Goal: Communication & Community: Participate in discussion

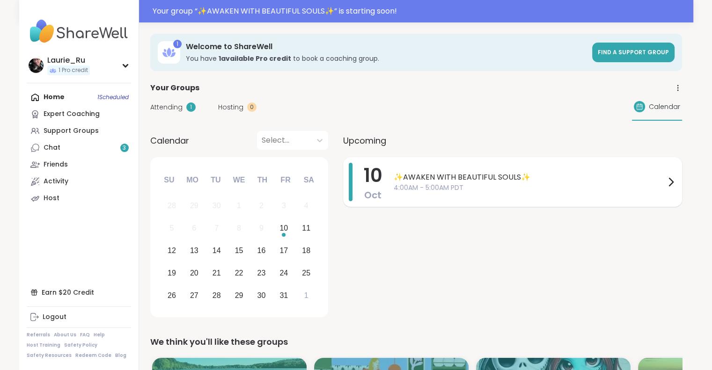
click at [458, 180] on span "✨AWAKEN WITH BEAUTIFUL SOULS✨" at bounding box center [529, 177] width 271 height 11
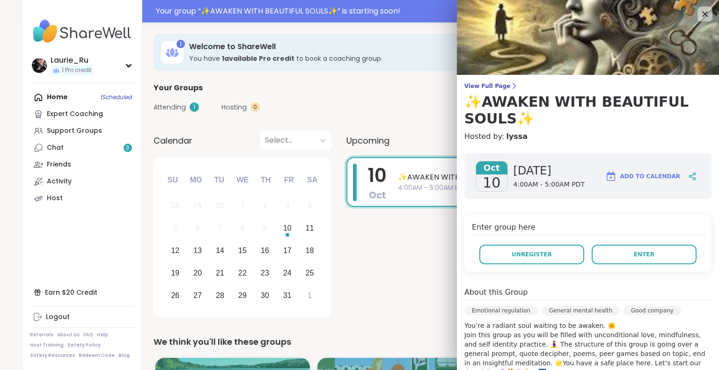
click at [458, 180] on div "[DATE] [DATE] 4:00AM - 5:00AM PDT Add to Calendar Enter group here Unregister E…" at bounding box center [588, 351] width 262 height 410
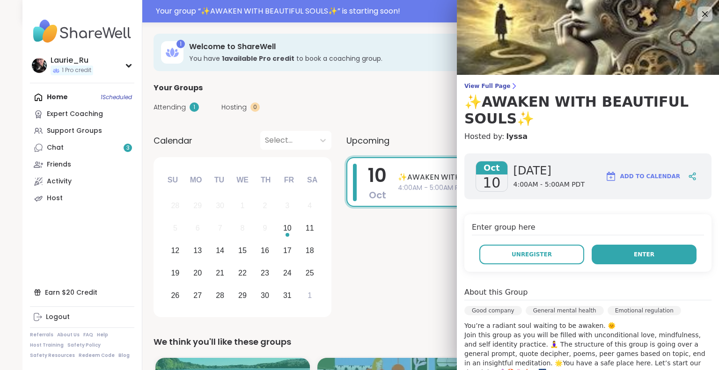
click at [617, 248] on button "Enter" at bounding box center [643, 255] width 105 height 20
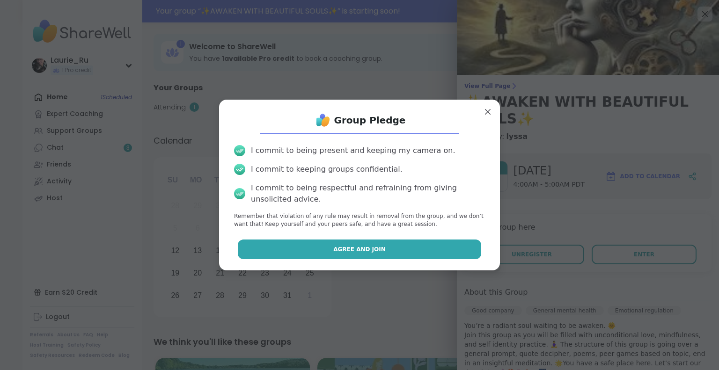
click at [404, 246] on button "Agree and Join" at bounding box center [360, 250] width 244 height 20
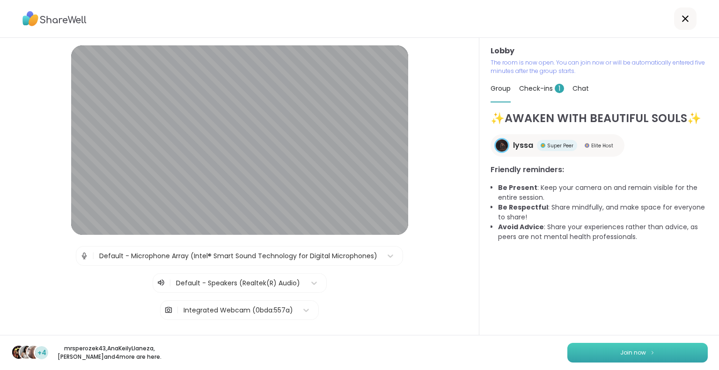
click at [652, 353] on button "Join now" at bounding box center [637, 353] width 140 height 20
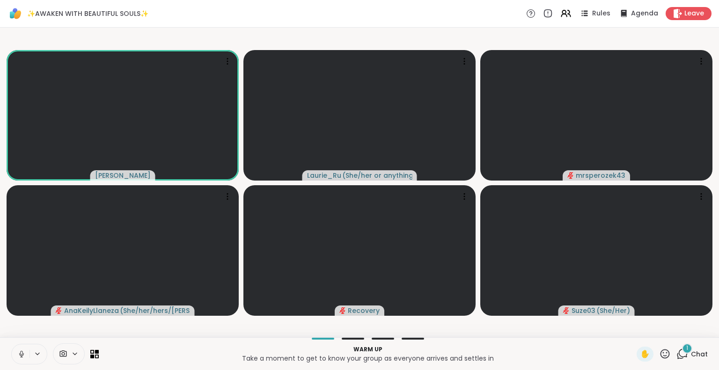
click at [21, 351] on icon at bounding box center [21, 354] width 8 height 8
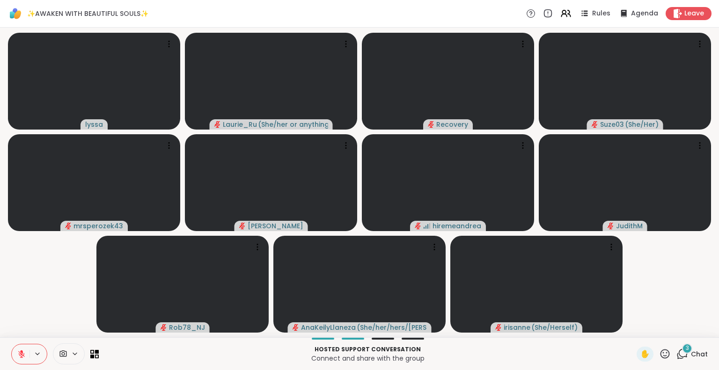
click at [680, 355] on icon at bounding box center [682, 354] width 12 height 12
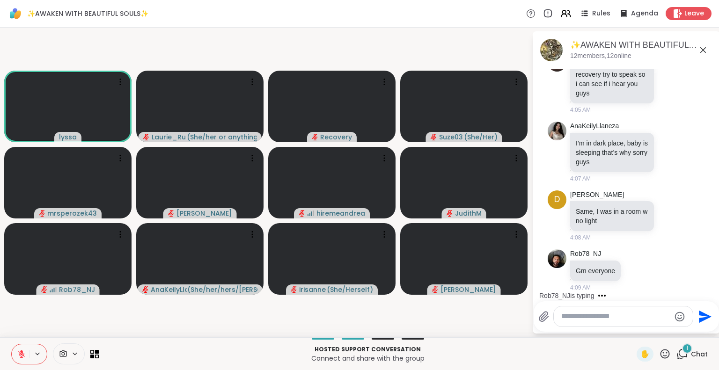
scroll to position [2017, 0]
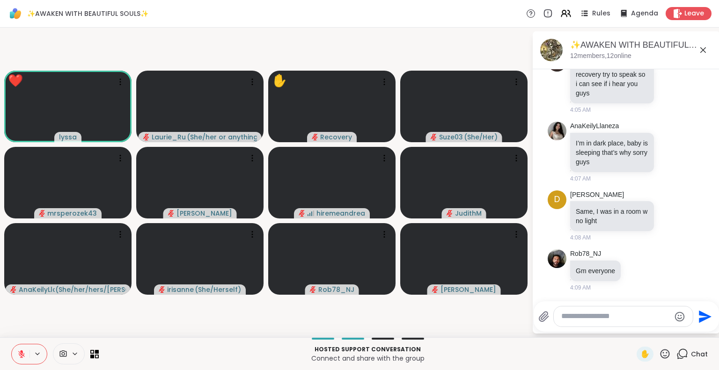
click at [659, 353] on icon at bounding box center [665, 354] width 12 height 12
click at [633, 326] on span "❤️" at bounding box center [637, 329] width 9 height 11
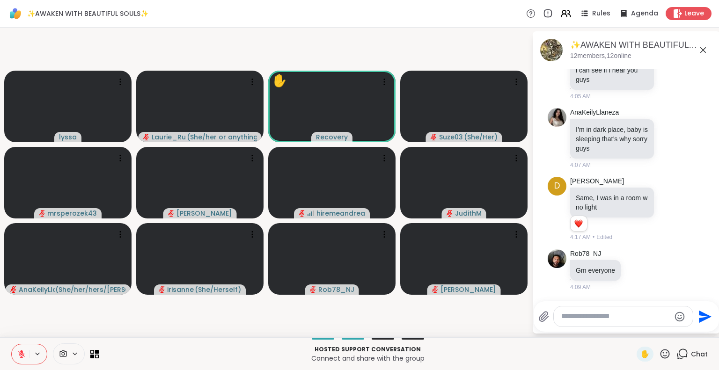
scroll to position [2044, 0]
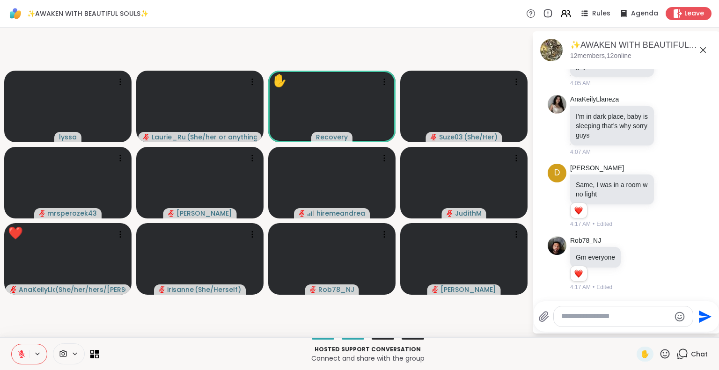
click at [607, 318] on textarea "Type your message" at bounding box center [615, 317] width 109 height 10
type textarea "**********"
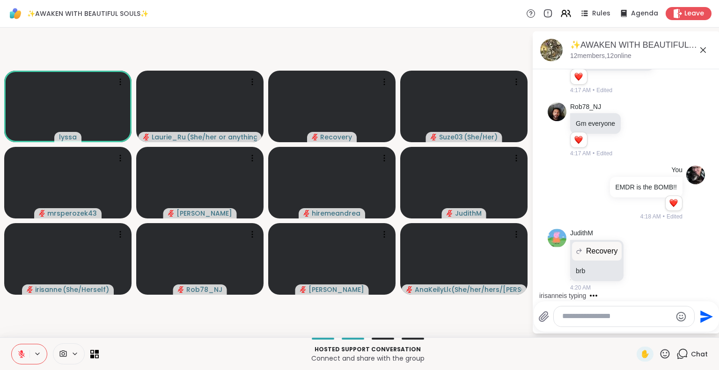
scroll to position [2227, 0]
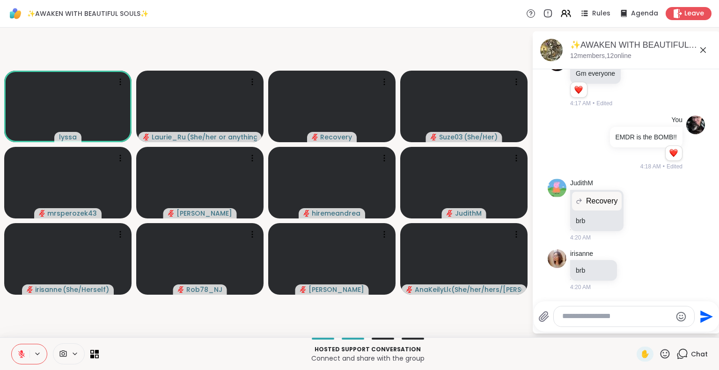
click at [22, 351] on icon at bounding box center [21, 352] width 3 height 4
click at [22, 351] on icon at bounding box center [21, 353] width 2 height 4
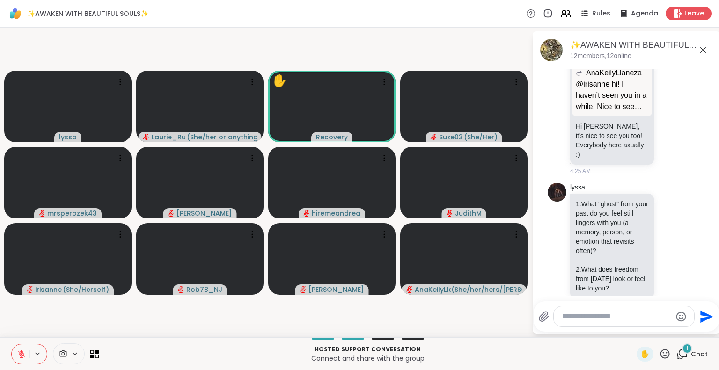
scroll to position [2745, 0]
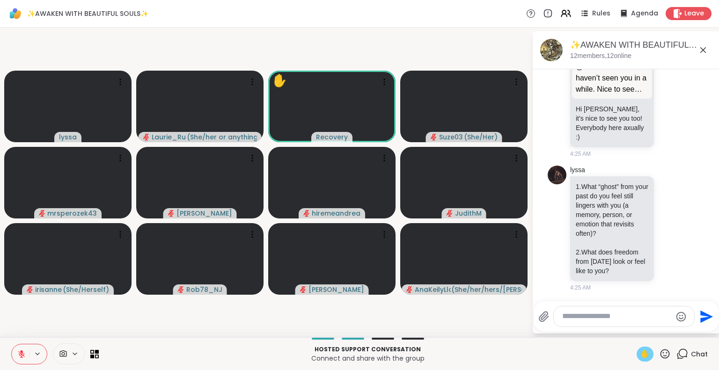
click at [640, 358] on span "✋" at bounding box center [644, 354] width 9 height 11
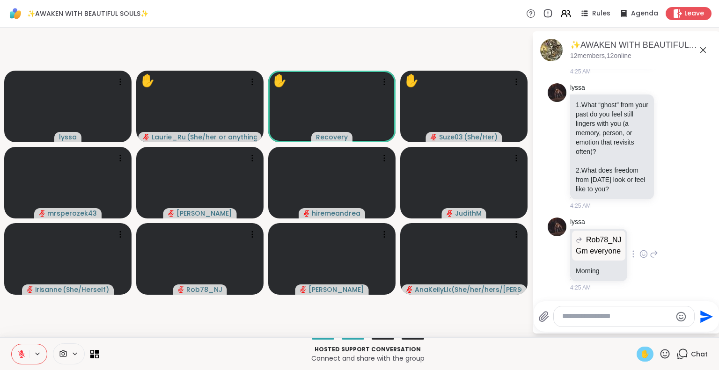
click at [642, 256] on icon at bounding box center [643, 255] width 3 height 1
click at [643, 241] on div "Select Reaction: Heart" at bounding box center [643, 239] width 8 height 8
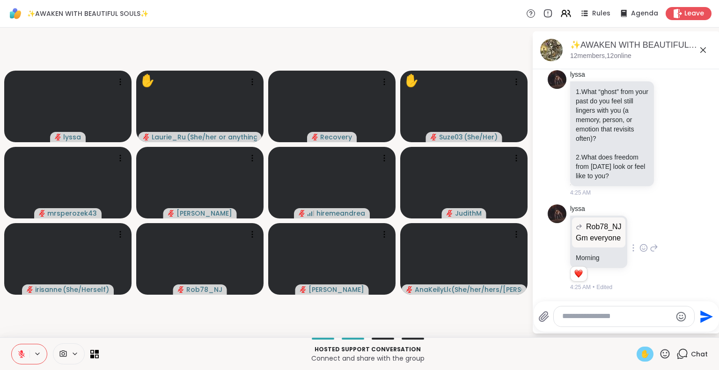
click at [24, 351] on icon at bounding box center [21, 354] width 8 height 8
click at [21, 354] on icon at bounding box center [21, 353] width 2 height 4
click at [661, 354] on icon at bounding box center [665, 354] width 12 height 12
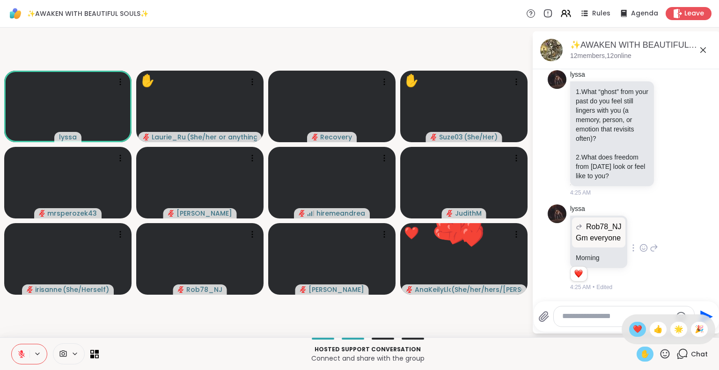
click at [633, 328] on span "❤️" at bounding box center [637, 329] width 9 height 11
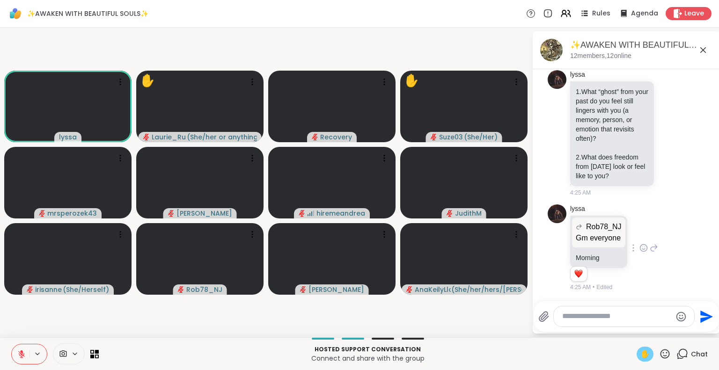
click at [600, 350] on p "Hosted support conversation" at bounding box center [367, 349] width 526 height 8
click at [659, 352] on icon at bounding box center [665, 354] width 12 height 12
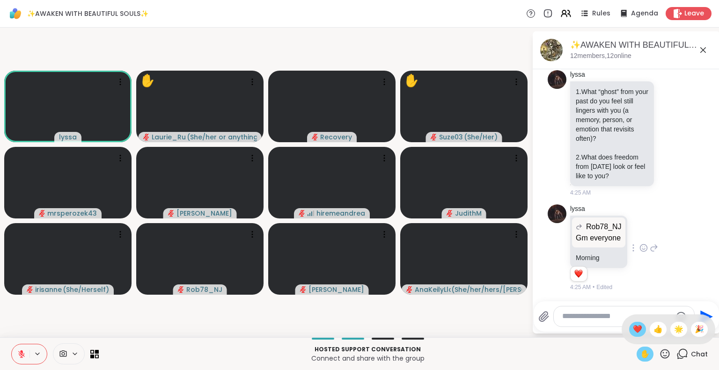
click at [633, 328] on span "❤️" at bounding box center [637, 329] width 9 height 11
click at [21, 353] on icon at bounding box center [21, 354] width 8 height 8
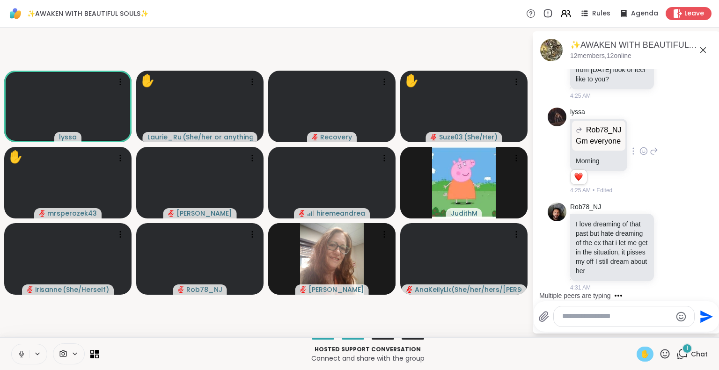
scroll to position [2959, 0]
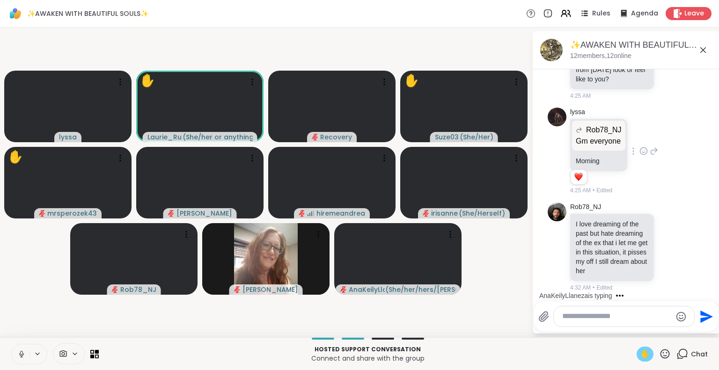
click at [23, 351] on icon at bounding box center [21, 354] width 8 height 8
click at [659, 357] on icon at bounding box center [665, 354] width 12 height 12
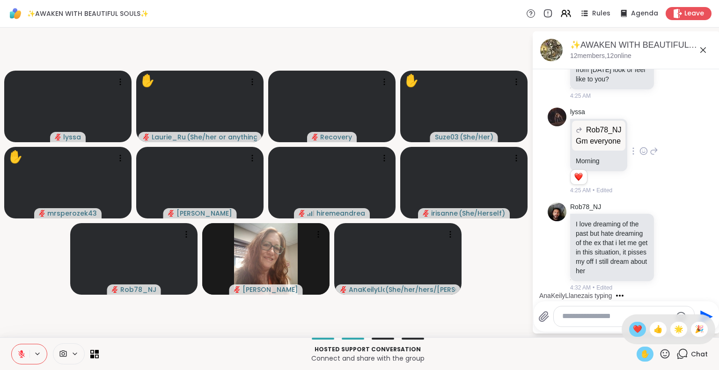
click at [633, 327] on span "❤️" at bounding box center [637, 329] width 9 height 11
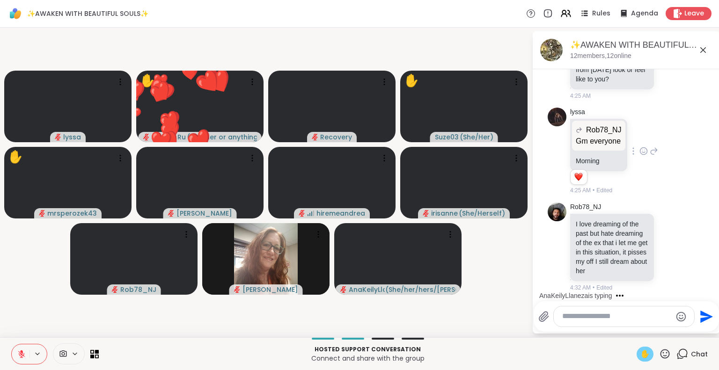
click at [640, 354] on span "✋" at bounding box center [644, 354] width 9 height 11
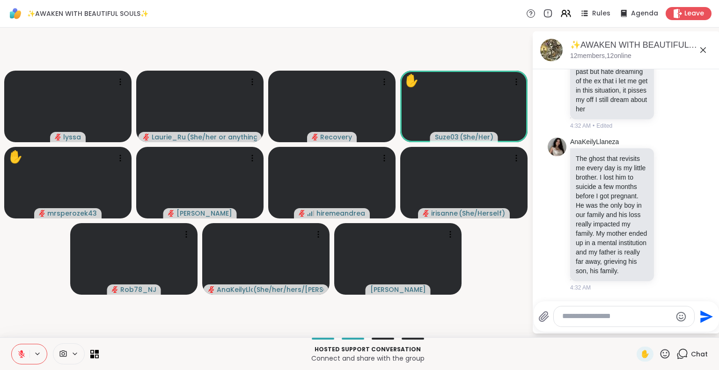
scroll to position [3153, 0]
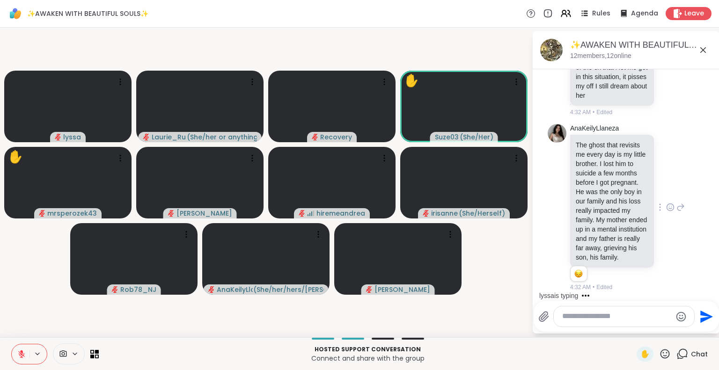
click at [666, 203] on icon at bounding box center [670, 207] width 8 height 9
click at [686, 188] on div "Select Reaction: Sad" at bounding box center [690, 192] width 8 height 8
click at [659, 351] on icon at bounding box center [665, 354] width 12 height 12
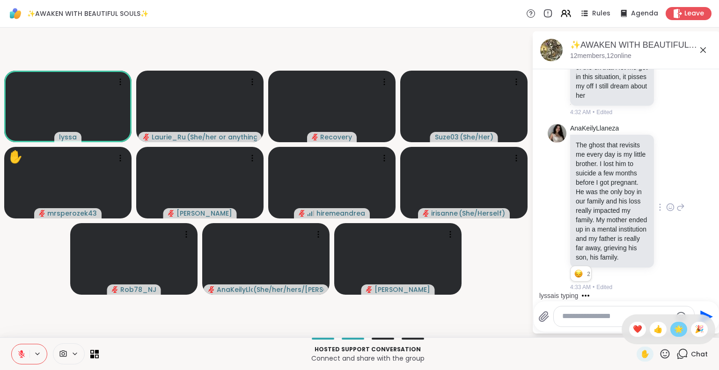
click at [674, 326] on span "🌟" at bounding box center [678, 329] width 9 height 11
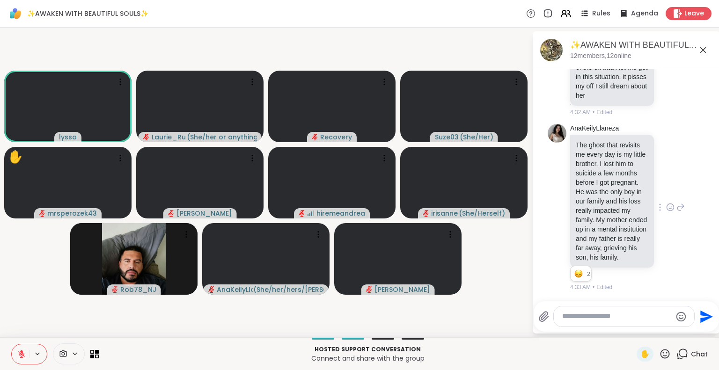
click at [605, 323] on div at bounding box center [624, 316] width 140 height 20
click at [603, 321] on textarea "Type your message" at bounding box center [616, 317] width 109 height 10
type textarea "******"
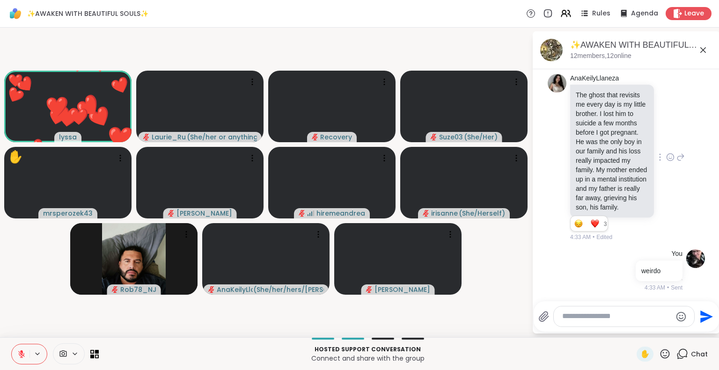
click at [660, 356] on icon at bounding box center [664, 353] width 9 height 9
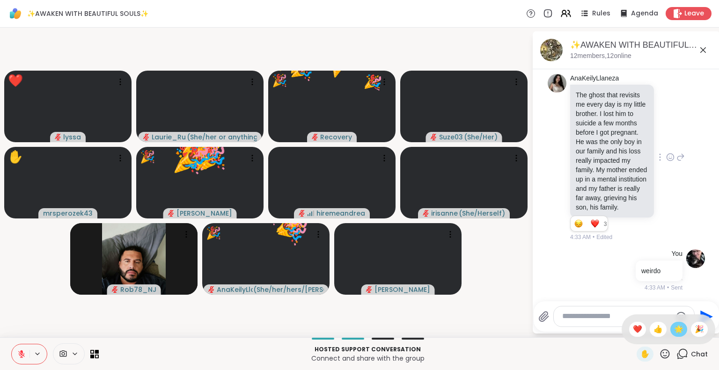
click at [674, 328] on span "🌟" at bounding box center [678, 329] width 9 height 11
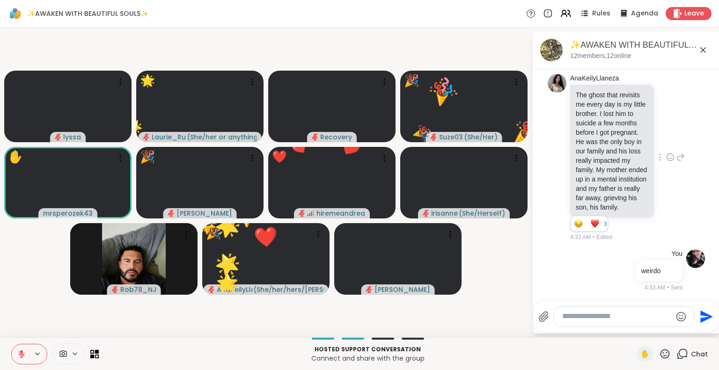
click at [659, 354] on icon at bounding box center [665, 354] width 12 height 12
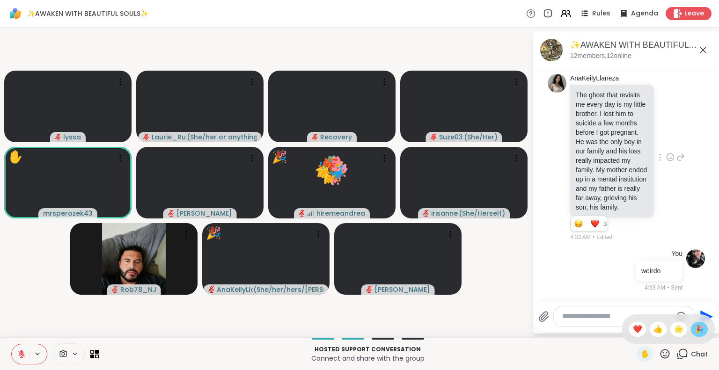
click at [694, 329] on span "🎉" at bounding box center [698, 329] width 9 height 11
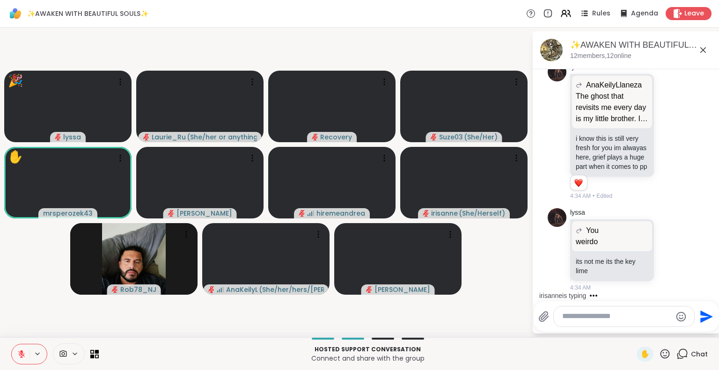
scroll to position [3475, 0]
click at [666, 251] on icon at bounding box center [670, 249] width 8 height 9
drag, startPoint x: 660, startPoint y: 251, endPoint x: 616, endPoint y: 235, distance: 46.8
click at [666, 248] on div at bounding box center [669, 250] width 7 height 4
click at [616, 235] on div "You" at bounding box center [612, 230] width 73 height 11
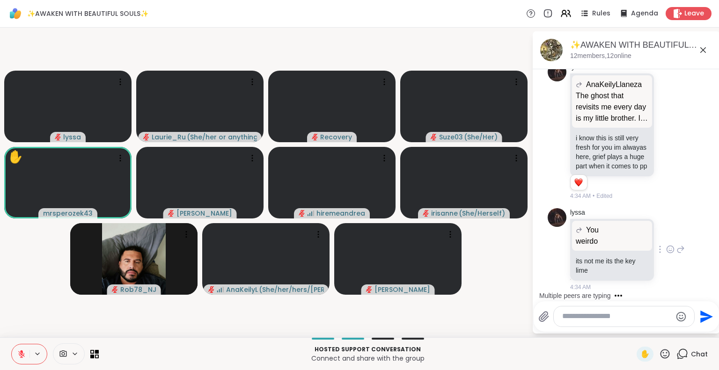
scroll to position [3312, 0]
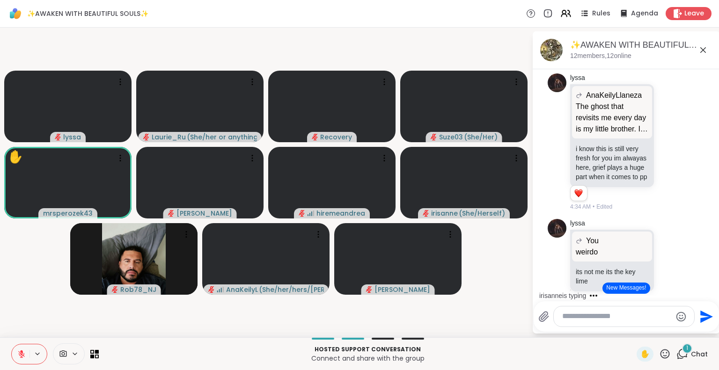
click at [708, 290] on div "irisanne is typing" at bounding box center [627, 295] width 183 height 15
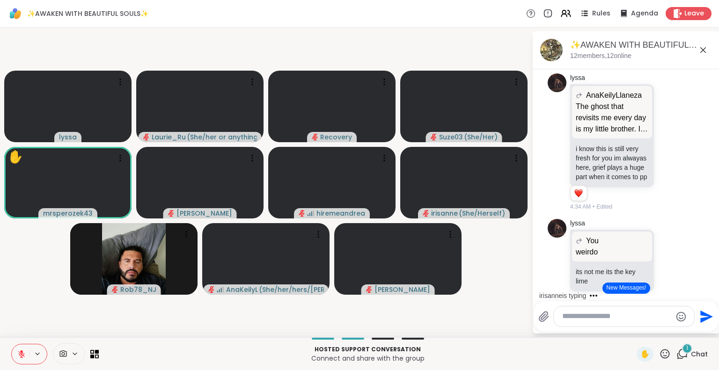
click at [708, 290] on div "irisanne is typing" at bounding box center [627, 295] width 183 height 15
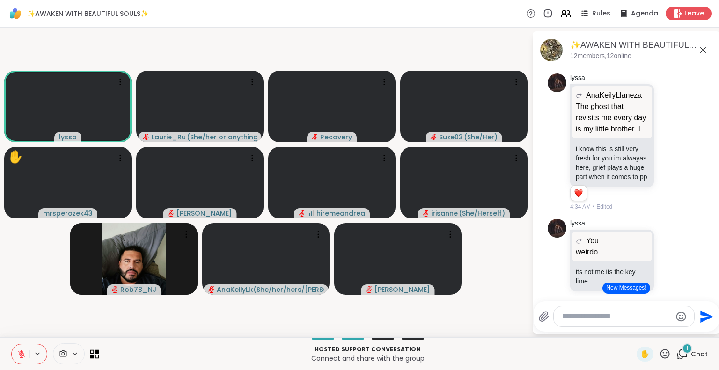
click at [95, 350] on icon at bounding box center [97, 352] width 4 height 4
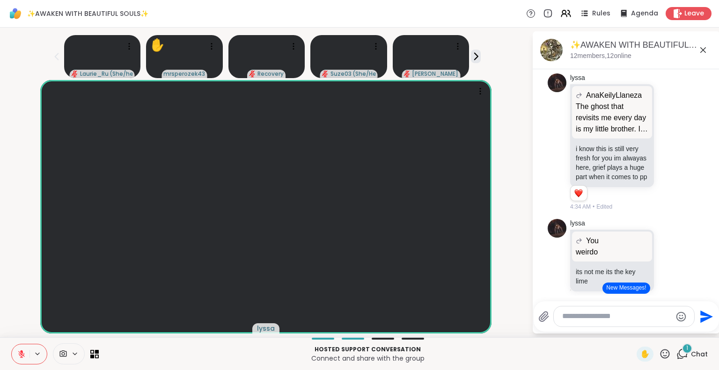
click at [710, 293] on div "[DATE] Recovery 1 1 4:04 AM • Edited Recovery YouTube Forgiveness Meditation – …" at bounding box center [626, 182] width 187 height 226
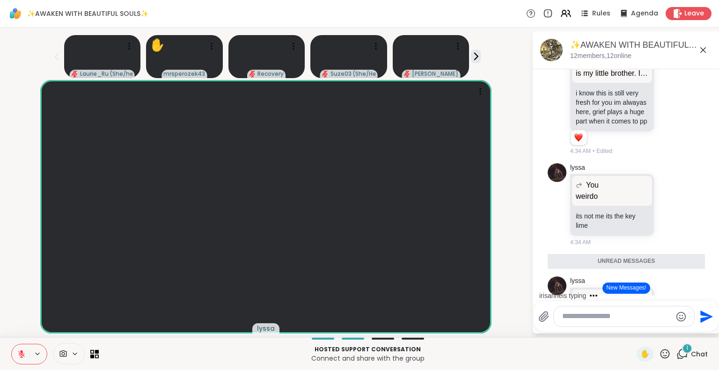
click at [710, 293] on div "irisanne is typing" at bounding box center [627, 295] width 183 height 15
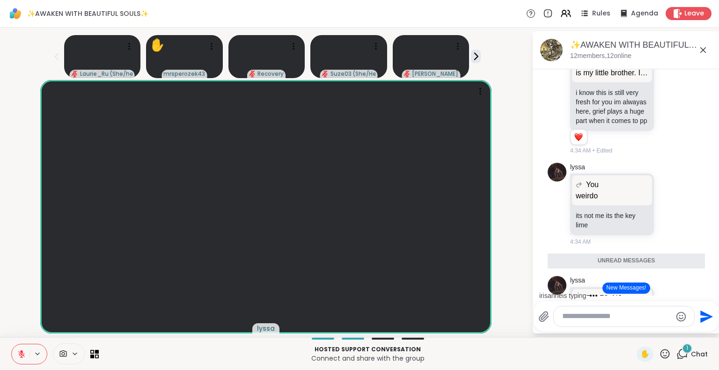
click at [710, 293] on div "irisanne is typing" at bounding box center [627, 295] width 183 height 15
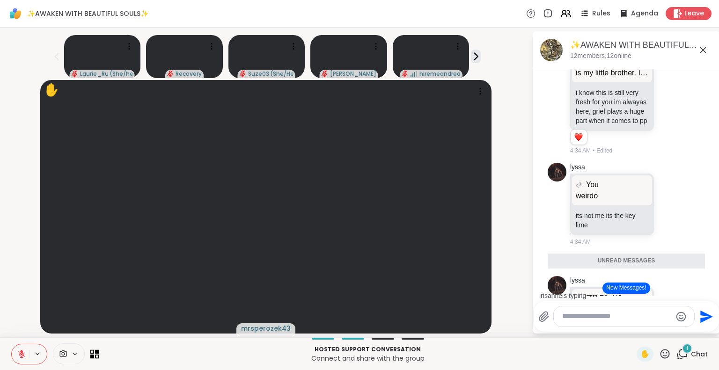
click at [93, 350] on icon at bounding box center [92, 352] width 4 height 4
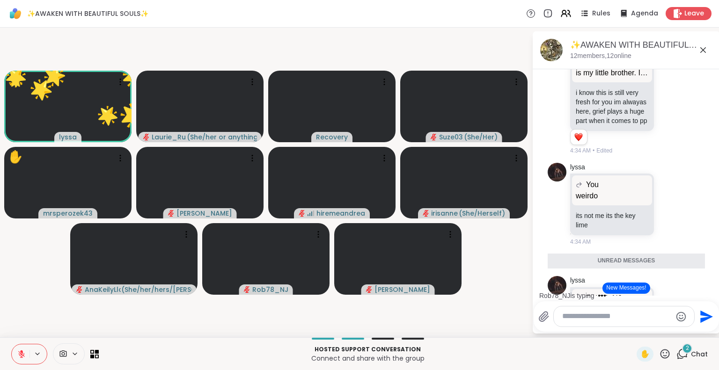
click at [660, 353] on icon at bounding box center [664, 353] width 9 height 9
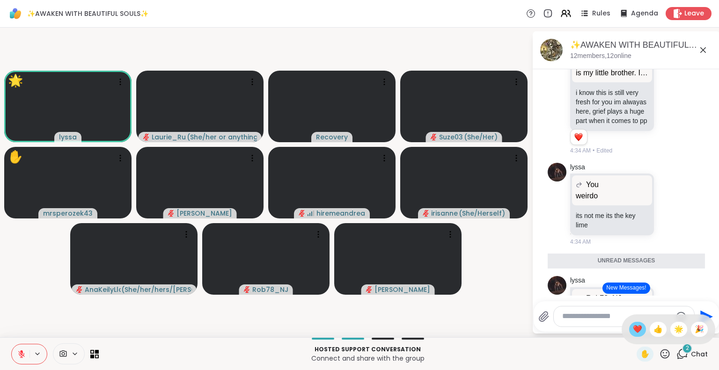
click at [633, 327] on span "❤️" at bounding box center [637, 329] width 9 height 11
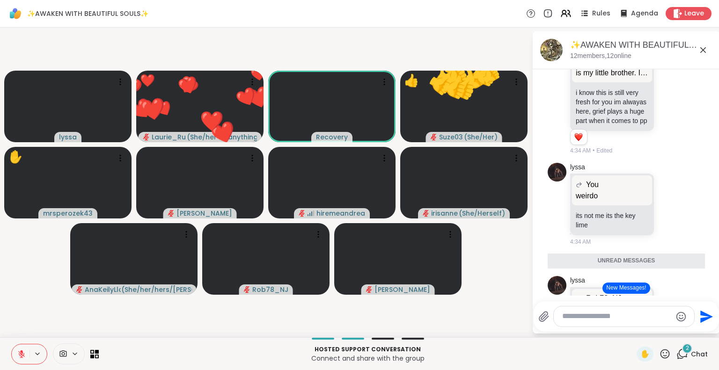
click at [686, 351] on span "2" at bounding box center [687, 348] width 3 height 8
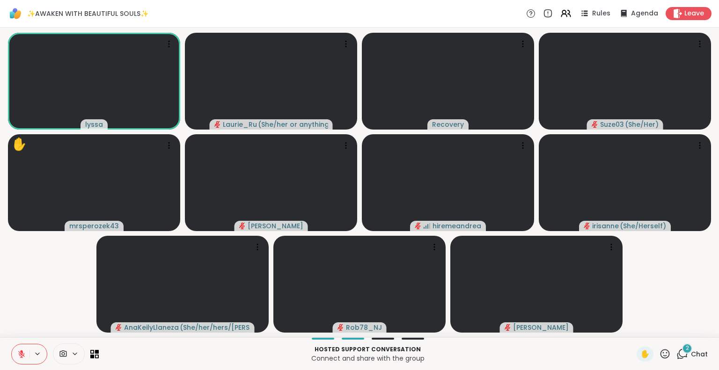
click at [659, 355] on icon at bounding box center [665, 354] width 12 height 12
click at [641, 353] on span "✋" at bounding box center [644, 354] width 9 height 11
click at [682, 352] on div "3" at bounding box center [687, 348] width 10 height 10
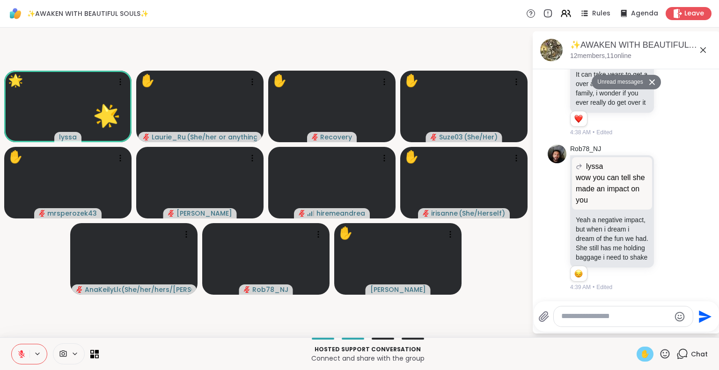
scroll to position [4061, 0]
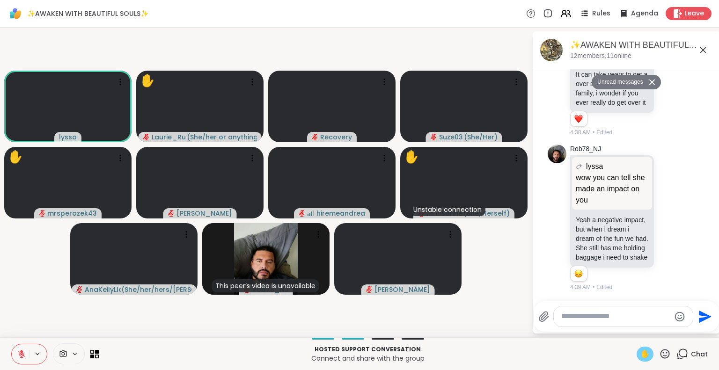
click at [22, 350] on icon at bounding box center [21, 354] width 8 height 8
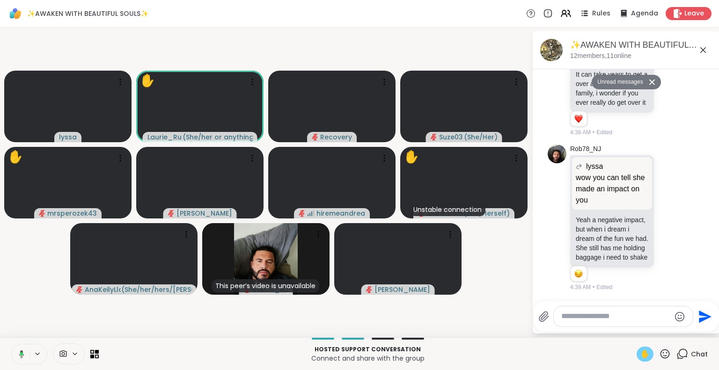
click at [585, 327] on div at bounding box center [623, 316] width 139 height 20
click at [640, 352] on span "✋" at bounding box center [644, 354] width 9 height 11
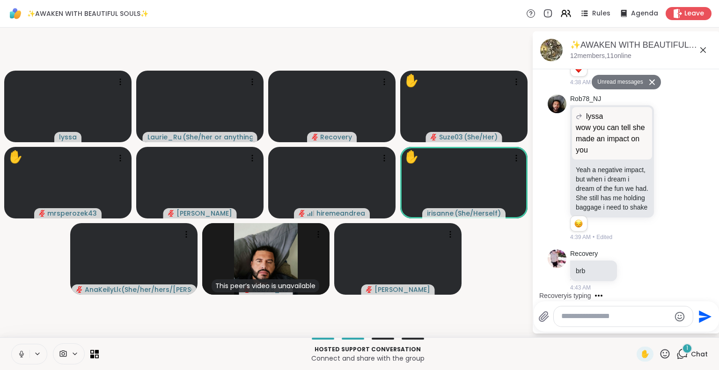
scroll to position [4088, 0]
click at [659, 353] on icon at bounding box center [665, 354] width 12 height 12
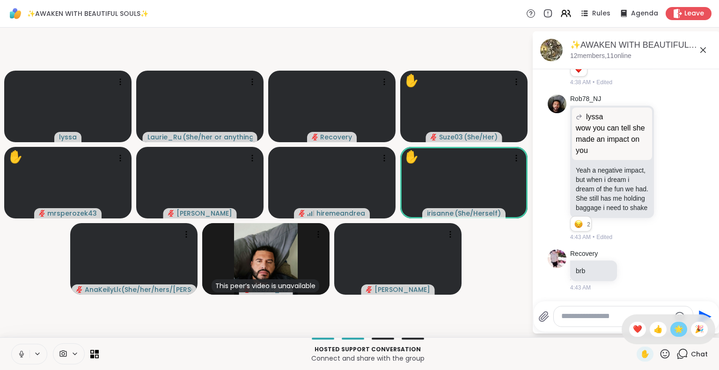
click at [674, 332] on span "🌟" at bounding box center [678, 329] width 9 height 11
click at [663, 356] on icon at bounding box center [665, 354] width 12 height 12
click at [633, 333] on span "❤️" at bounding box center [637, 329] width 9 height 11
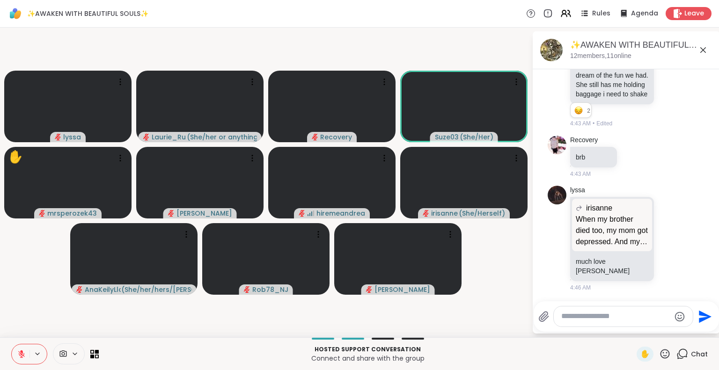
scroll to position [4252, 0]
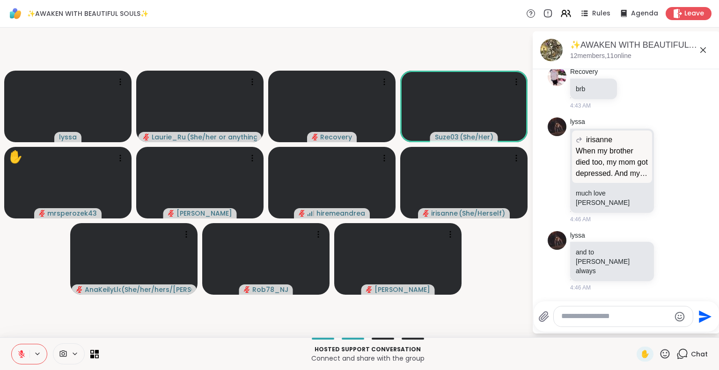
click at [660, 352] on icon at bounding box center [664, 353] width 9 height 9
click at [674, 330] on span "🌟" at bounding box center [678, 329] width 9 height 11
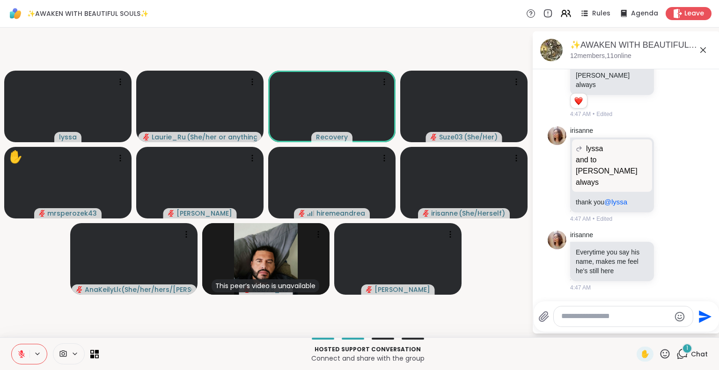
scroll to position [4440, 0]
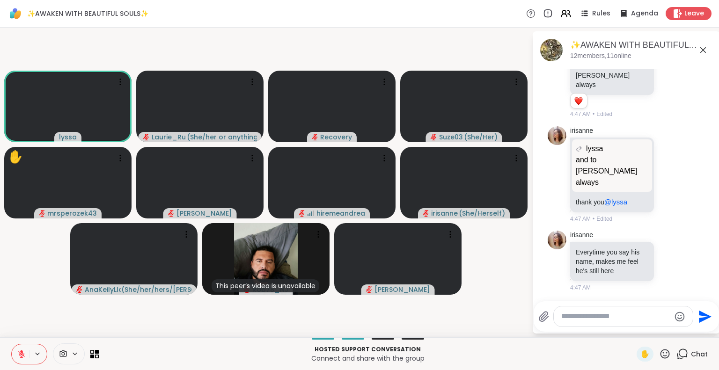
click at [24, 356] on icon at bounding box center [21, 354] width 8 height 8
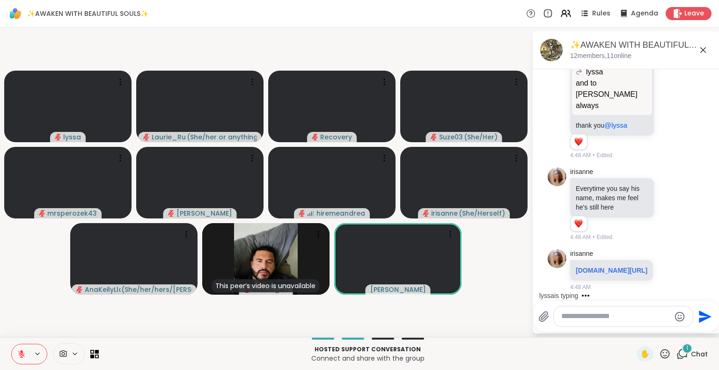
scroll to position [4544, 0]
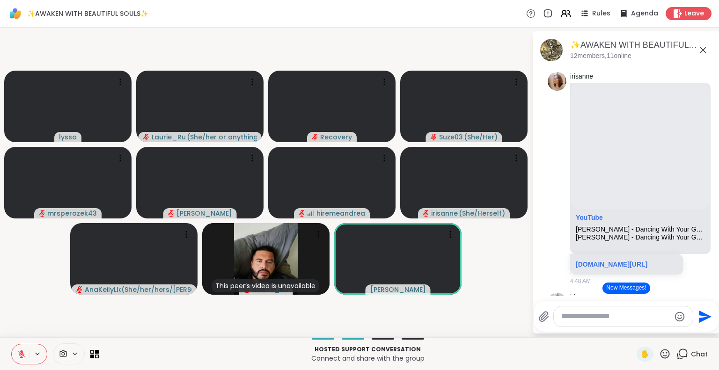
click at [660, 353] on icon at bounding box center [664, 353] width 9 height 9
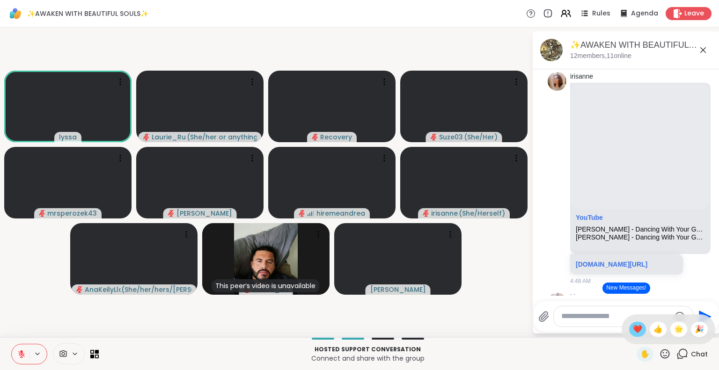
click at [633, 329] on span "❤️" at bounding box center [637, 329] width 9 height 11
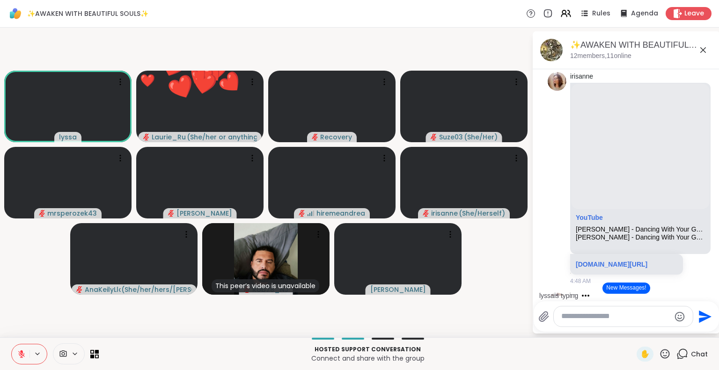
click at [628, 329] on div "Send" at bounding box center [625, 316] width 185 height 30
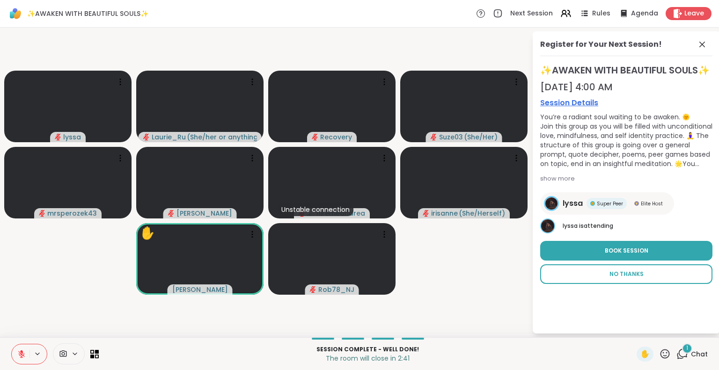
click at [623, 278] on span "No Thanks" at bounding box center [626, 274] width 34 height 8
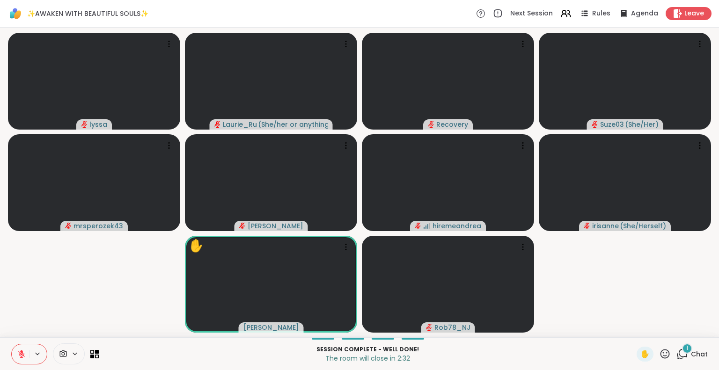
click at [686, 351] on span "1" at bounding box center [687, 348] width 2 height 8
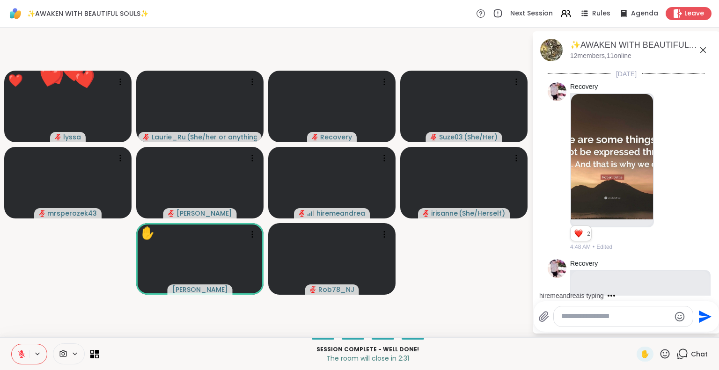
scroll to position [5238, 0]
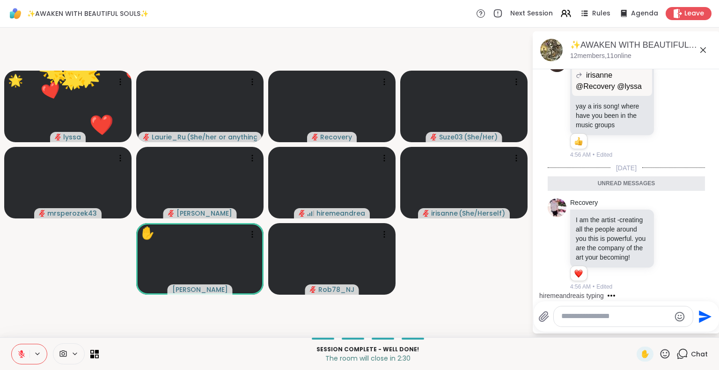
click at [625, 323] on div at bounding box center [623, 316] width 139 height 20
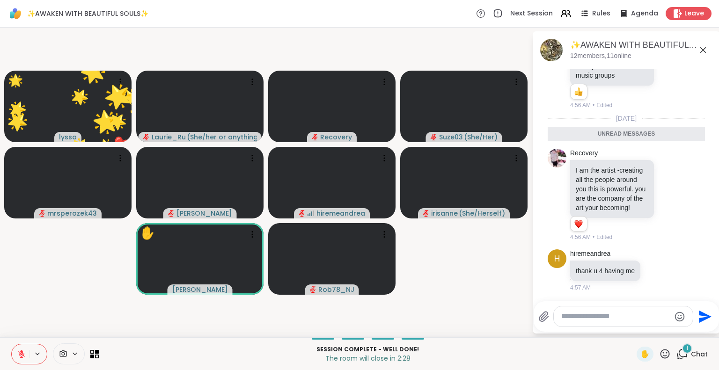
scroll to position [5265, 0]
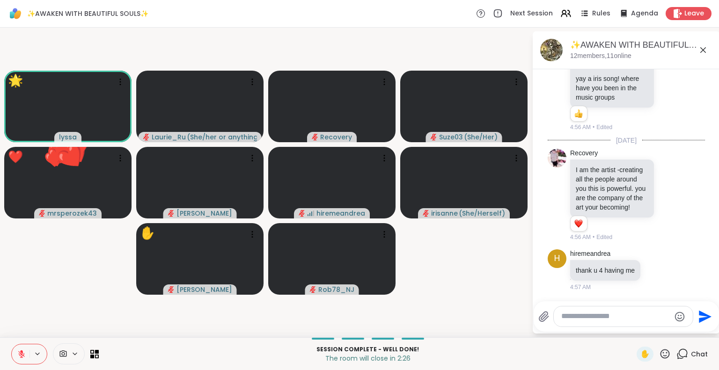
click at [613, 316] on textarea "Type your message" at bounding box center [615, 317] width 109 height 10
type textarea "**********"
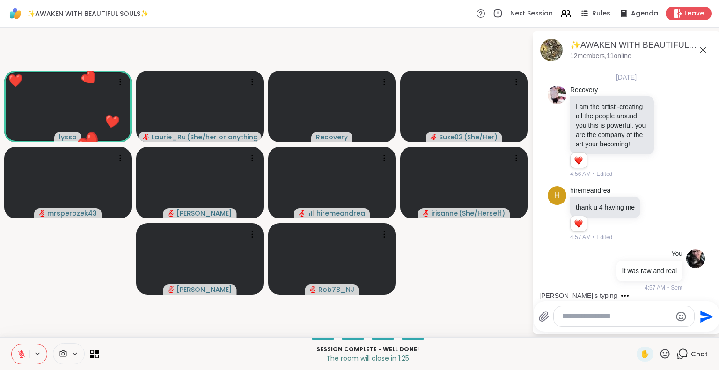
scroll to position [5378, 0]
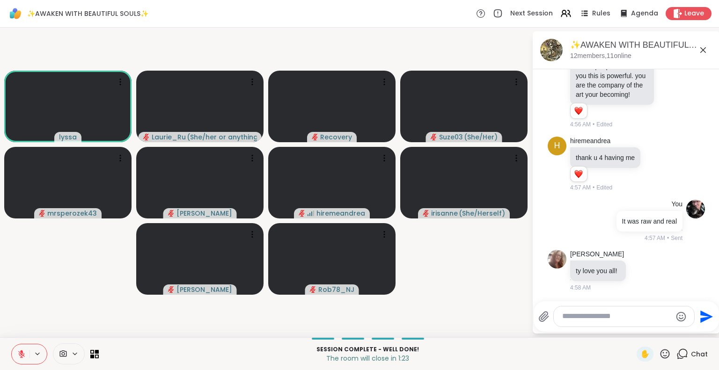
click at [659, 348] on icon at bounding box center [665, 354] width 12 height 12
click at [633, 327] on span "❤️" at bounding box center [637, 329] width 9 height 11
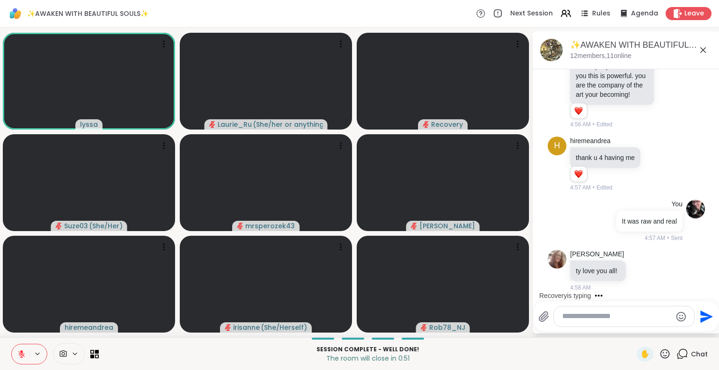
click at [659, 353] on icon at bounding box center [665, 354] width 12 height 12
click at [633, 329] on span "❤️" at bounding box center [637, 329] width 9 height 11
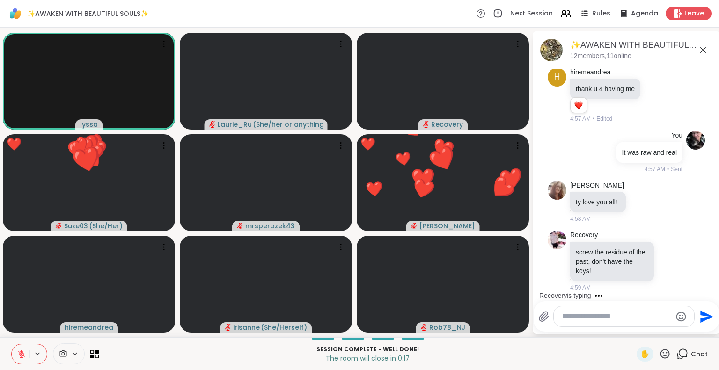
scroll to position [5505, 0]
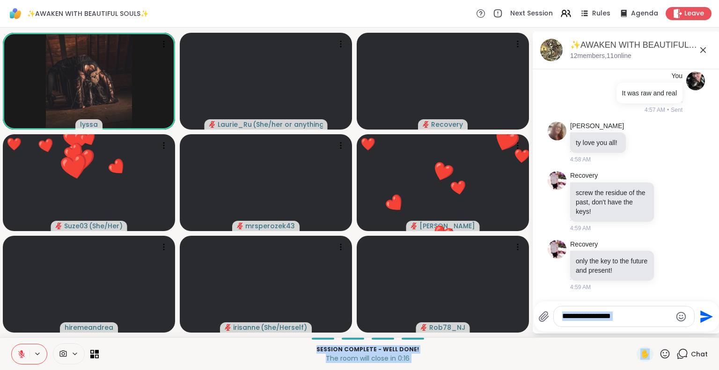
drag, startPoint x: 629, startPoint y: 329, endPoint x: 661, endPoint y: 353, distance: 39.8
click at [661, 353] on div "✨AWAKEN WITH BEAUTIFUL SOULS✨ Next Session Rules Agenda Leave [PERSON_NAME] ( S…" at bounding box center [359, 185] width 719 height 370
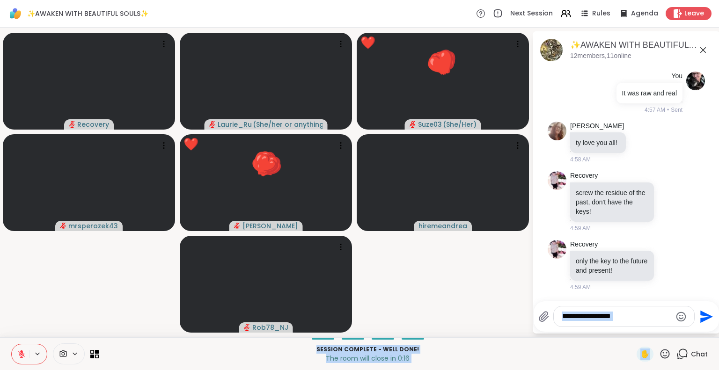
click at [661, 353] on icon at bounding box center [665, 354] width 12 height 12
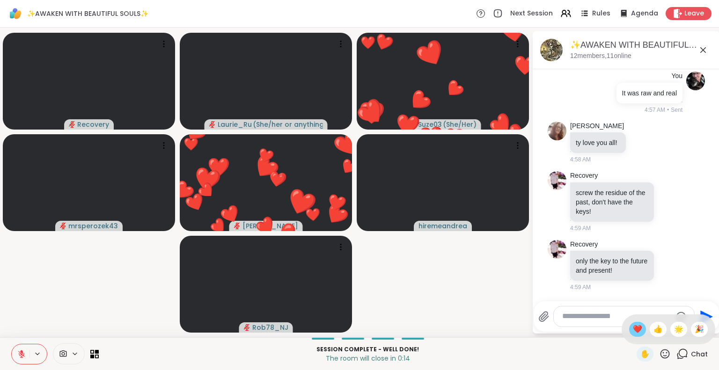
click at [633, 329] on span "❤️" at bounding box center [637, 329] width 9 height 11
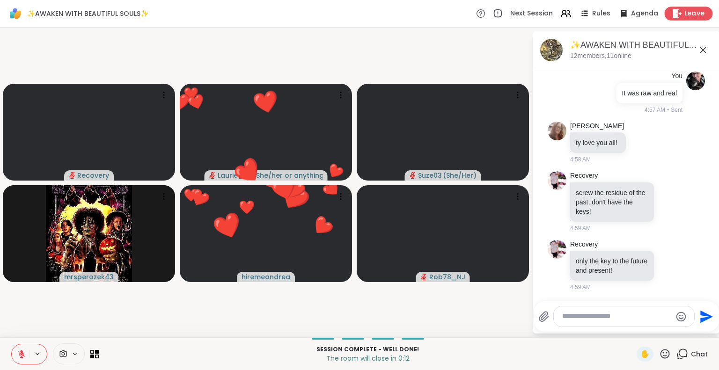
click at [687, 13] on span "Leave" at bounding box center [694, 14] width 21 height 10
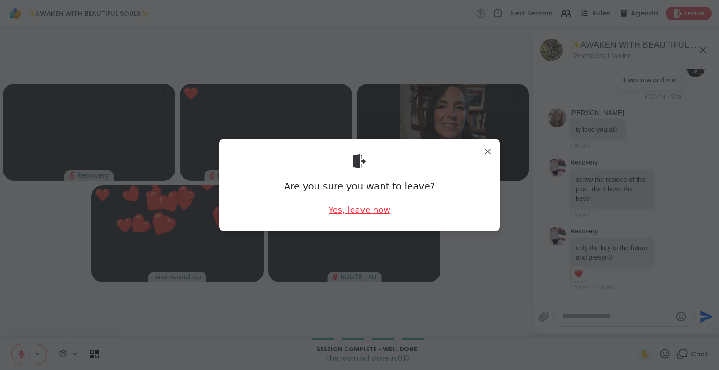
scroll to position [5518, 0]
click at [367, 212] on div "Yes, leave now" at bounding box center [359, 210] width 62 height 12
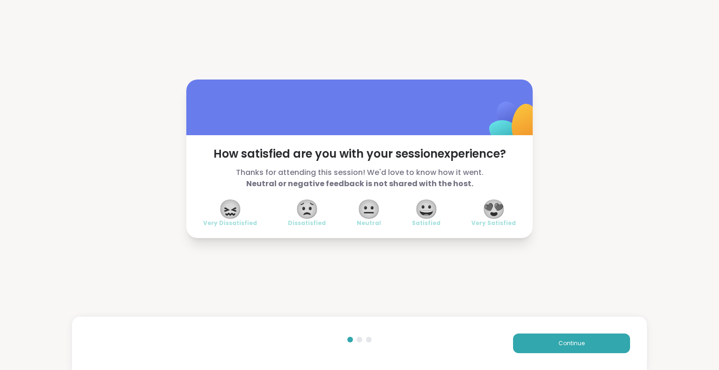
click at [496, 204] on span "😍" at bounding box center [493, 209] width 23 height 17
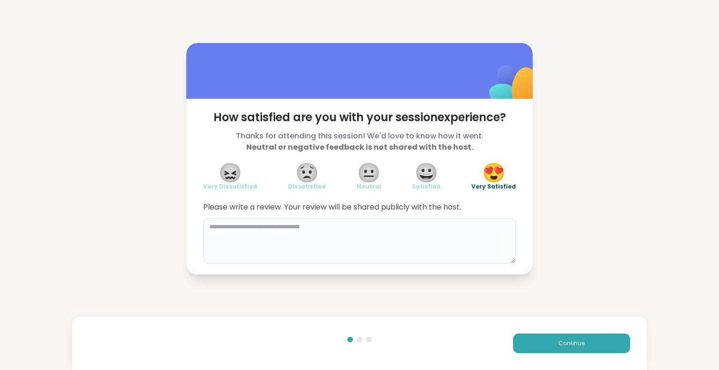
click at [356, 246] on textarea at bounding box center [359, 241] width 313 height 45
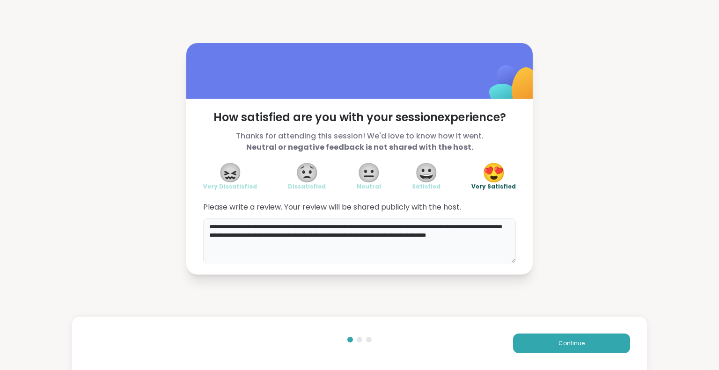
click at [208, 240] on textarea "**********" at bounding box center [359, 241] width 313 height 45
click at [206, 241] on textarea "**********" at bounding box center [359, 241] width 313 height 45
click at [327, 255] on textarea "**********" at bounding box center [359, 241] width 313 height 45
click at [312, 254] on textarea "**********" at bounding box center [359, 241] width 313 height 45
click at [296, 239] on textarea "**********" at bounding box center [359, 241] width 313 height 45
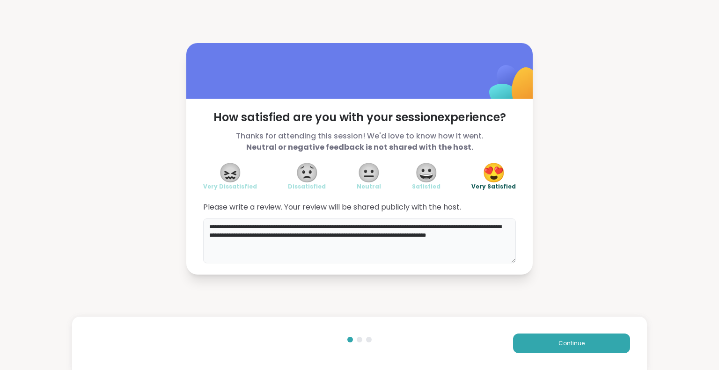
click at [233, 239] on textarea "**********" at bounding box center [359, 241] width 313 height 45
click at [230, 243] on textarea "**********" at bounding box center [359, 241] width 313 height 45
type textarea "**********"
drag, startPoint x: 610, startPoint y: 340, endPoint x: 603, endPoint y: 343, distance: 8.4
click at [603, 343] on button "Continue" at bounding box center [571, 344] width 117 height 20
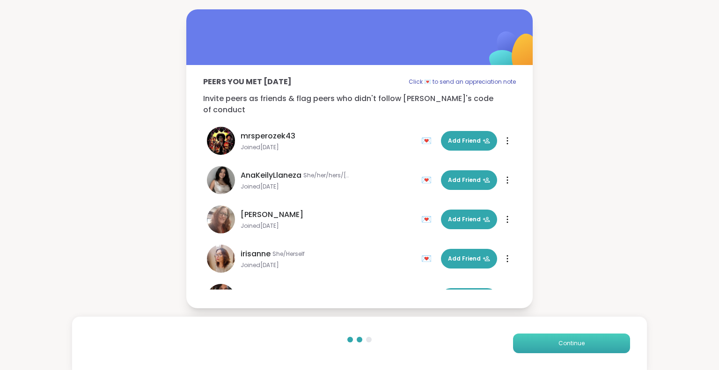
click at [603, 343] on button "Continue" at bounding box center [571, 344] width 117 height 20
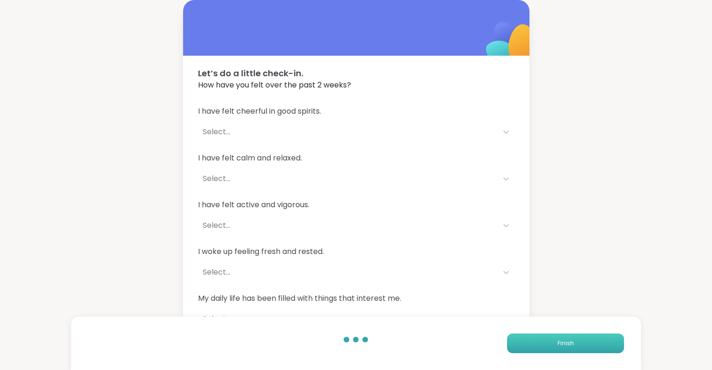
click at [603, 343] on button "Finish" at bounding box center [565, 344] width 117 height 20
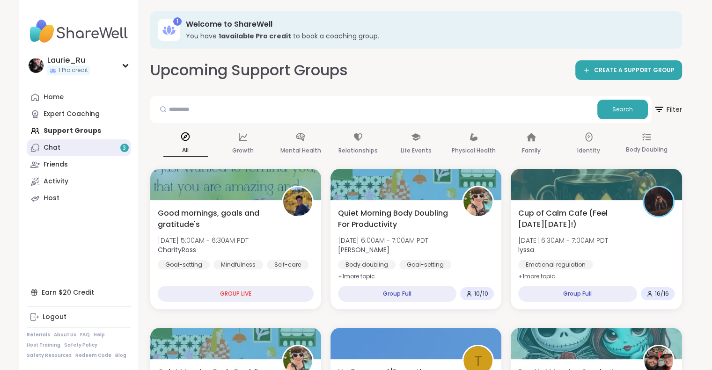
click at [107, 152] on link "Chat 3" at bounding box center [79, 147] width 104 height 17
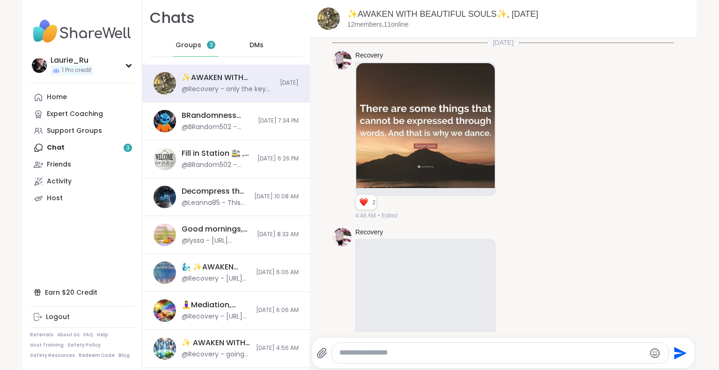
scroll to position [4144, 0]
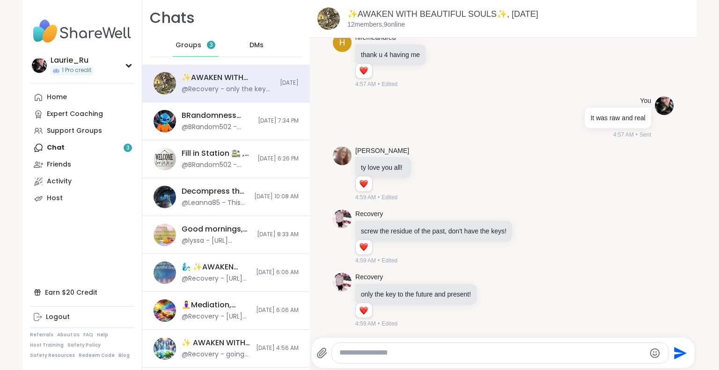
click at [331, 337] on div at bounding box center [505, 337] width 383 height 6
click at [185, 49] on span "Groups" at bounding box center [188, 45] width 26 height 9
click at [126, 147] on div "Home Expert Coaching Support Groups Chat 3 Friends Activity Host" at bounding box center [82, 148] width 104 height 118
click at [590, 265] on div "Recovery screw the residue of the past, don't have the keys! 1 1 4:59 AM • Edit…" at bounding box center [503, 237] width 341 height 63
click at [47, 93] on div "Home" at bounding box center [57, 97] width 20 height 9
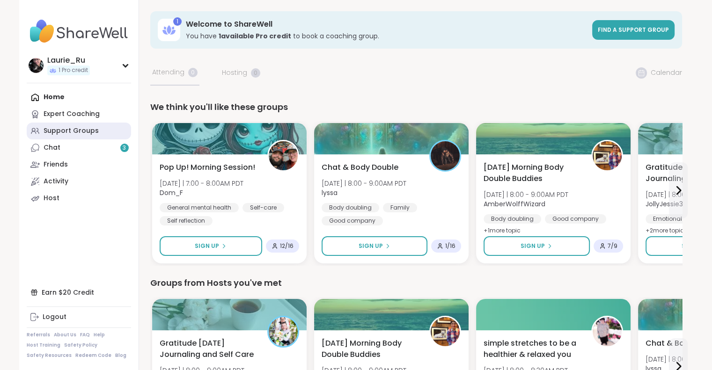
click at [52, 132] on div "Support Groups" at bounding box center [71, 130] width 55 height 9
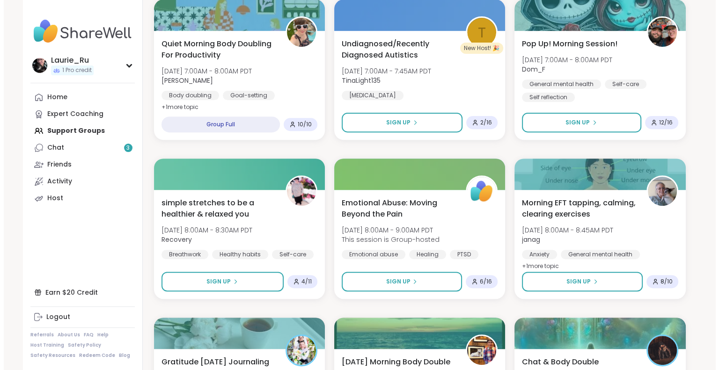
scroll to position [337, 0]
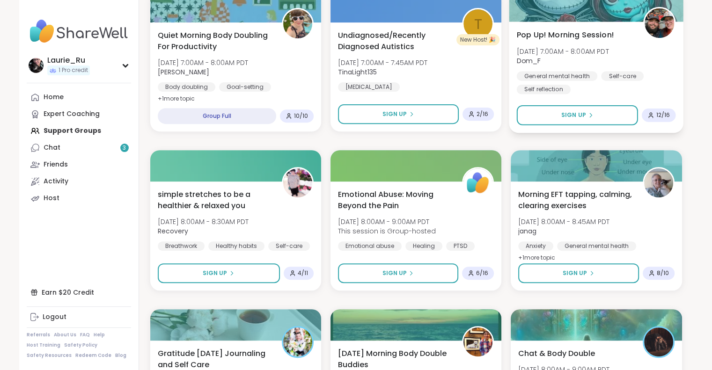
click at [583, 79] on div "General mental health" at bounding box center [557, 75] width 80 height 9
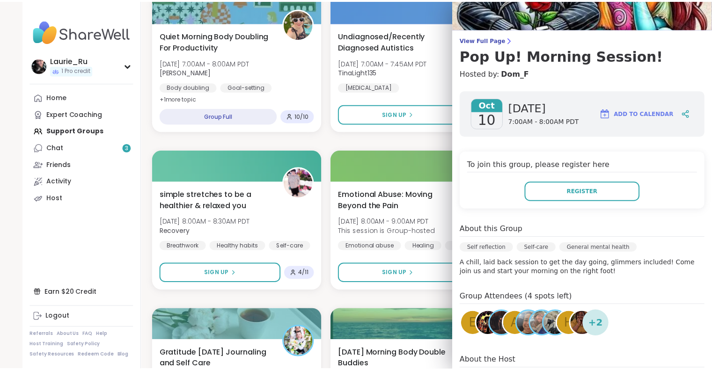
scroll to position [0, 0]
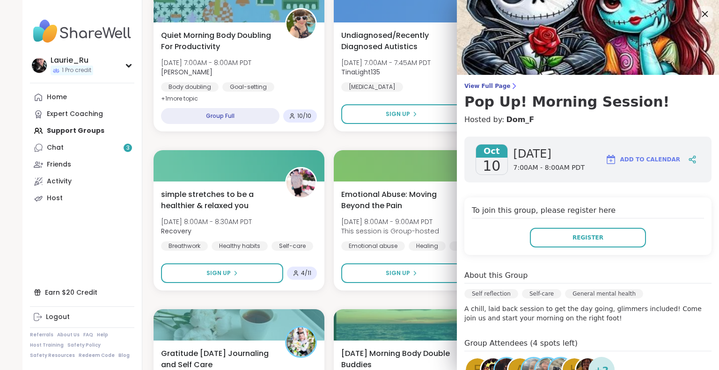
click at [699, 13] on icon at bounding box center [705, 14] width 12 height 12
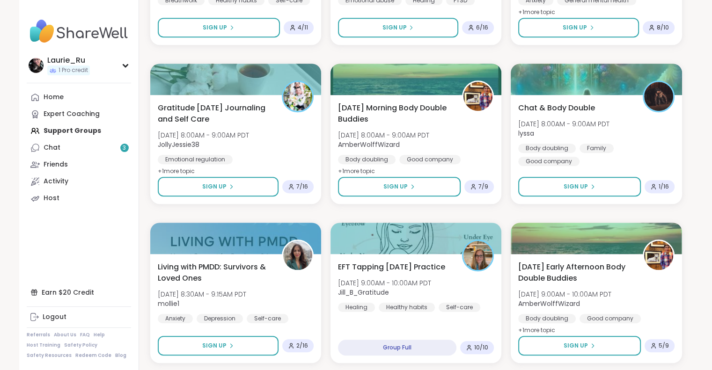
scroll to position [599, 0]
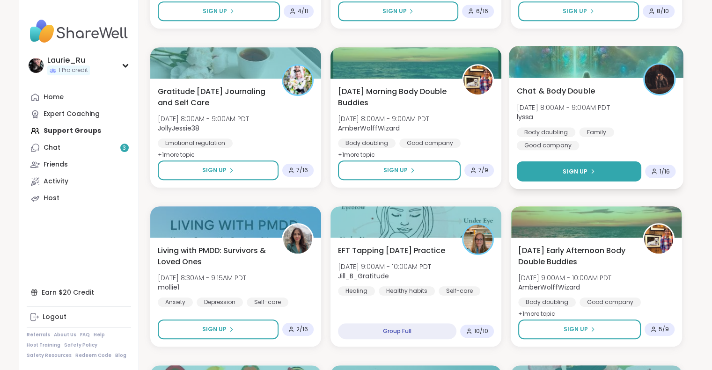
click at [578, 172] on span "Sign Up" at bounding box center [574, 171] width 25 height 8
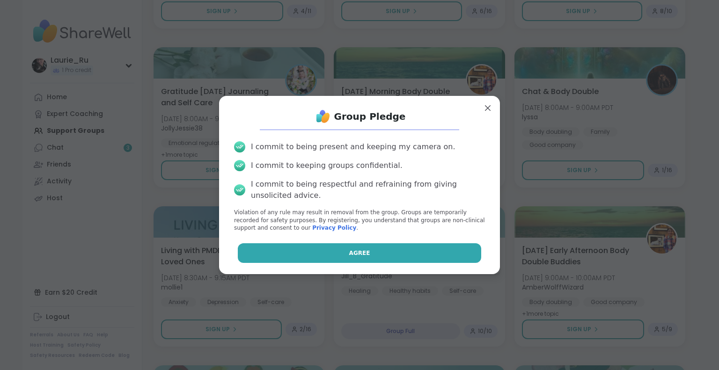
click at [353, 251] on span "Agree" at bounding box center [359, 253] width 21 height 8
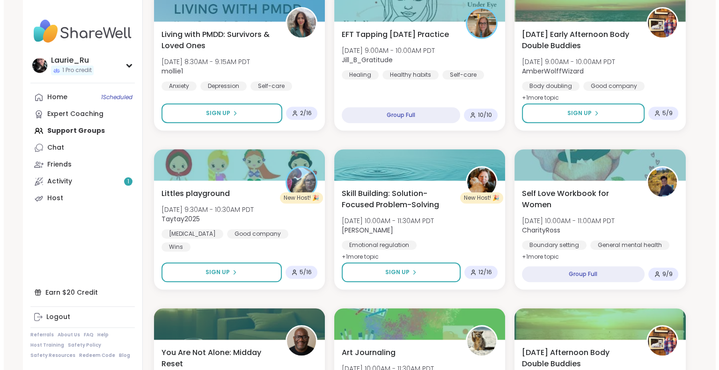
scroll to position [824, 0]
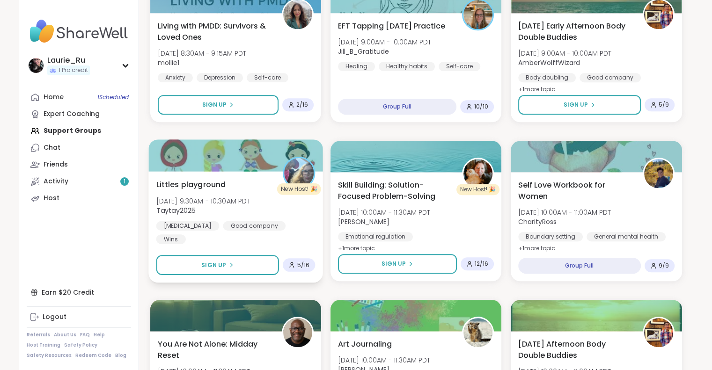
click at [231, 209] on span "Taytay2025" at bounding box center [203, 210] width 94 height 9
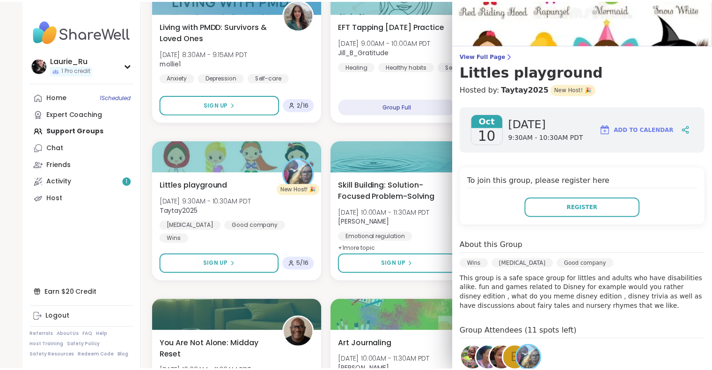
scroll to position [0, 0]
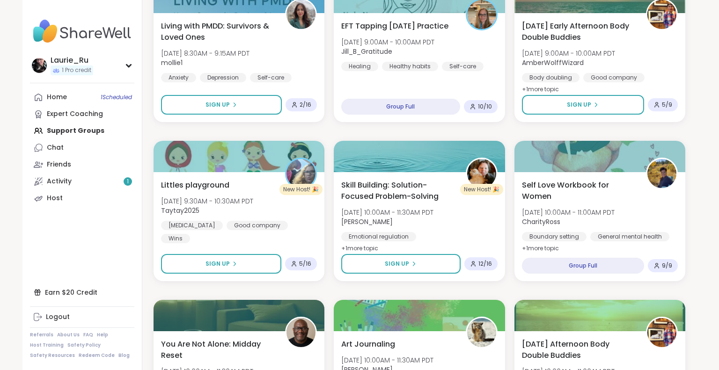
click at [327, 293] on div "Good mornings, goals and gratitude's Fri, Oct 10 | 5:00AM - 6:30AM PDT CharityR…" at bounding box center [419, 290] width 532 height 1890
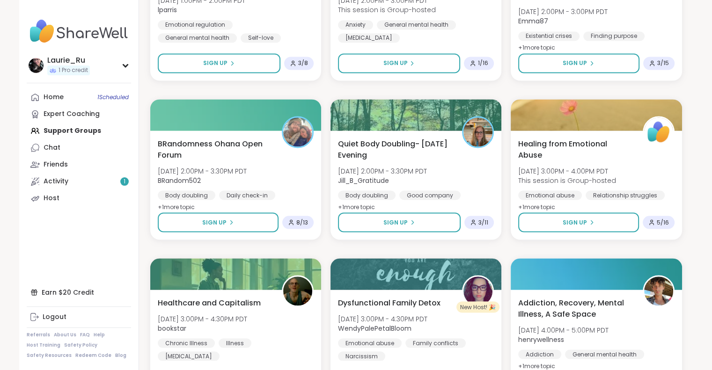
scroll to position [1710, 0]
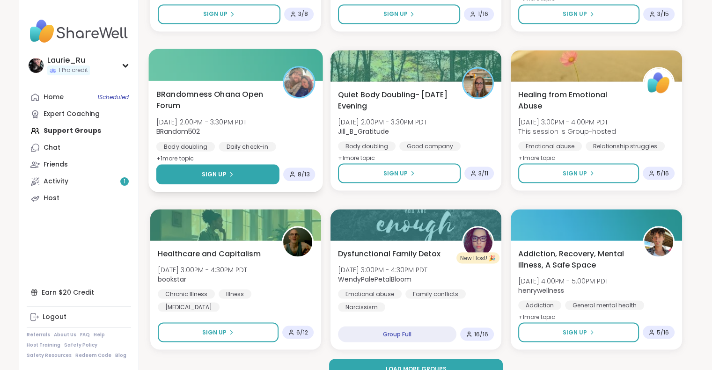
click at [241, 175] on button "Sign Up" at bounding box center [217, 174] width 123 height 20
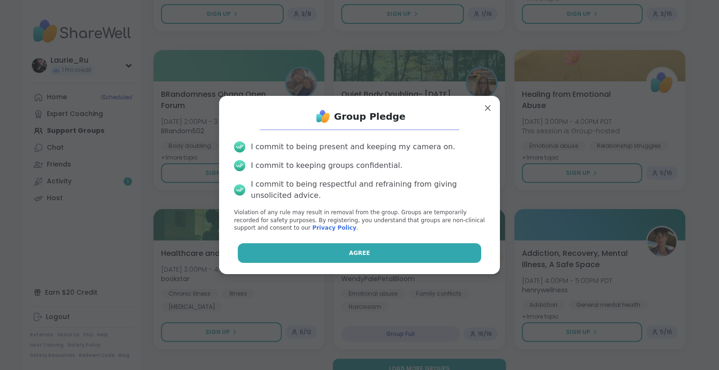
click at [349, 254] on span "Agree" at bounding box center [359, 253] width 21 height 8
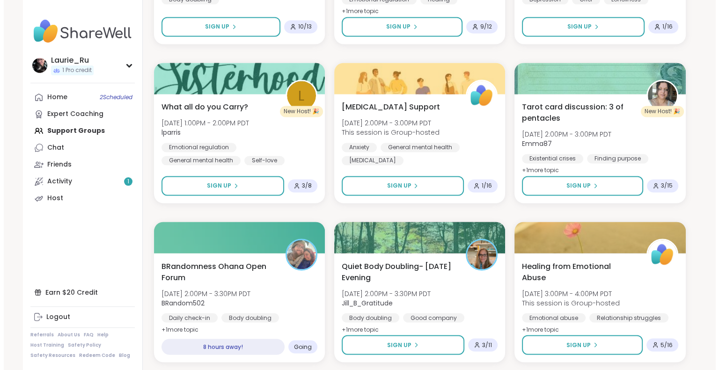
scroll to position [1535, 0]
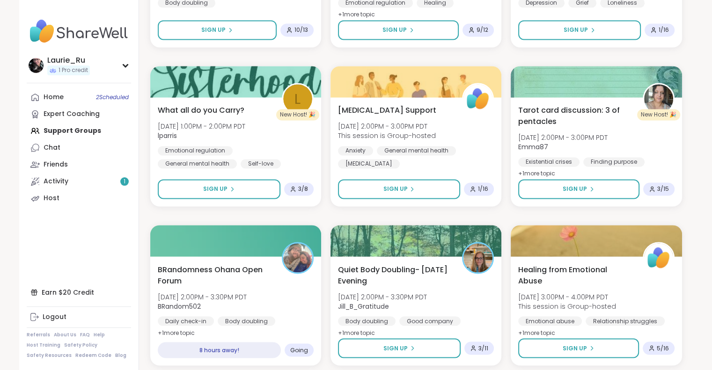
drag, startPoint x: 714, startPoint y: 3, endPoint x: 539, endPoint y: 212, distance: 272.7
click at [608, 141] on span "[DATE] 2:00PM - 3:00PM PDT" at bounding box center [562, 137] width 91 height 9
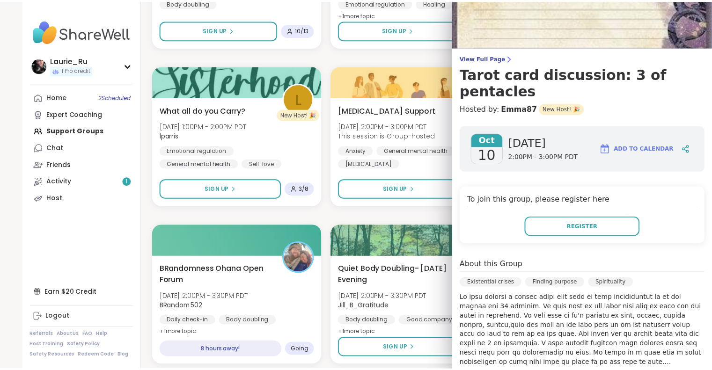
scroll to position [0, 0]
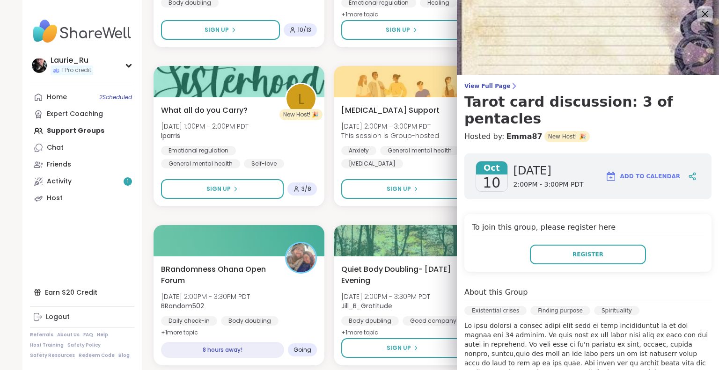
click at [699, 13] on icon at bounding box center [705, 14] width 12 height 12
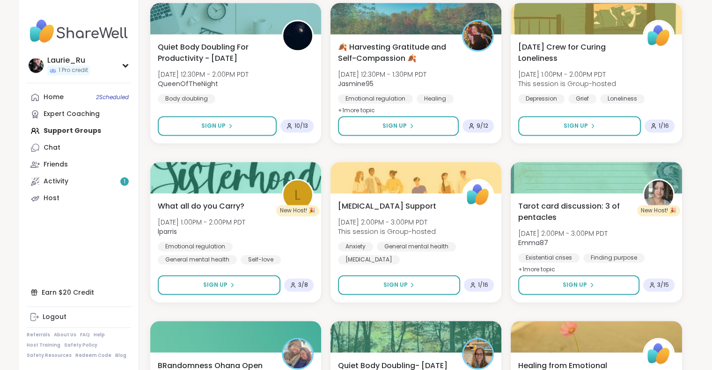
scroll to position [1425, 0]
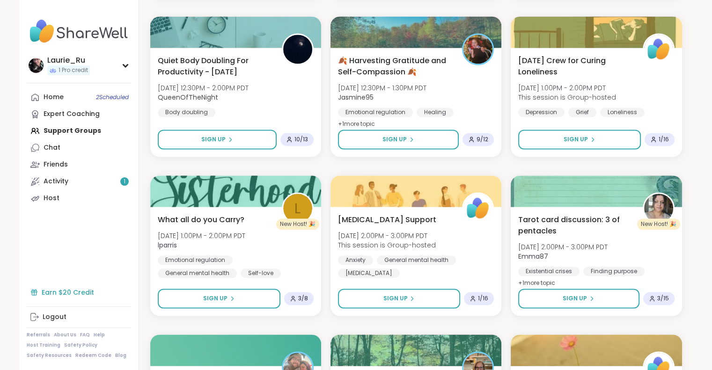
click at [79, 295] on div "Earn $20 Credit" at bounding box center [79, 292] width 104 height 17
click at [100, 183] on link "Activity 1" at bounding box center [79, 181] width 104 height 17
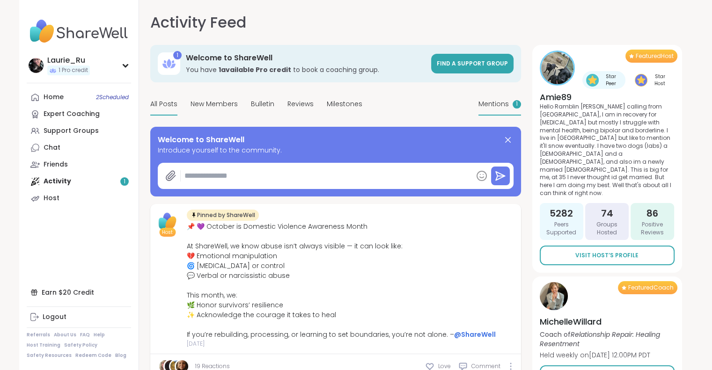
click at [490, 102] on span "Mentions" at bounding box center [493, 104] width 30 height 10
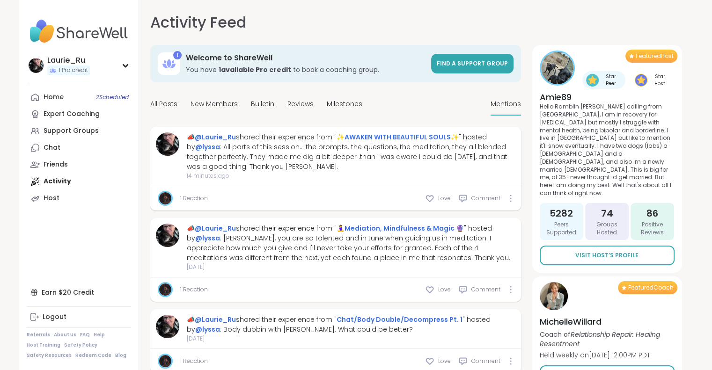
click at [184, 196] on link "1 Reaction" at bounding box center [194, 198] width 28 height 8
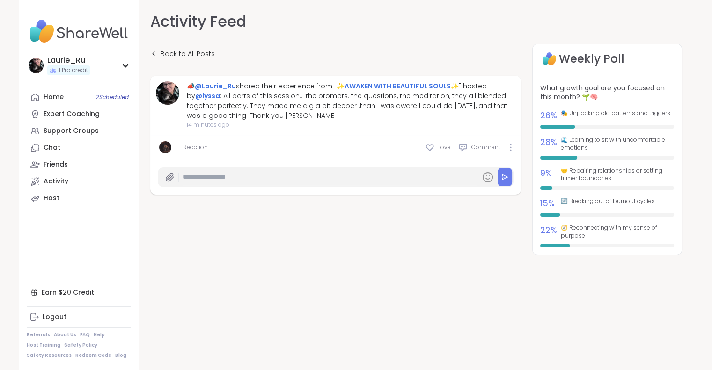
click at [188, 146] on link "1 Reaction" at bounding box center [194, 147] width 28 height 8
click at [307, 209] on div "Back to All Posts 📣 @Laurie_Ru shared their experience from " ✨AWAKEN WITH BEAU…" at bounding box center [416, 164] width 532 height 241
click at [566, 227] on span "🧭 Reconnecting with my sense of purpose" at bounding box center [617, 232] width 113 height 16
click at [595, 245] on div at bounding box center [607, 246] width 134 height 4
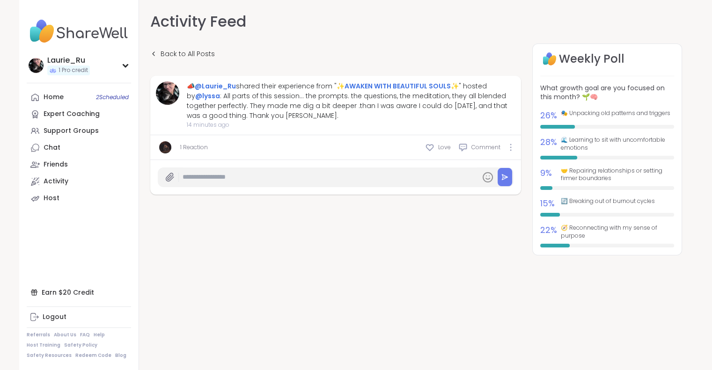
click at [595, 245] on div at bounding box center [607, 246] width 134 height 4
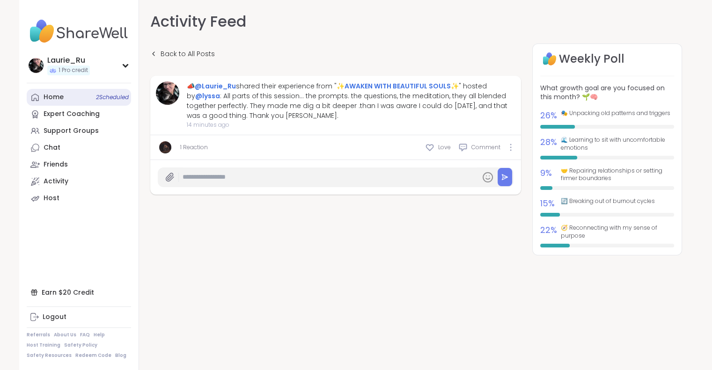
click at [63, 95] on link "Home 2 Scheduled" at bounding box center [79, 97] width 104 height 17
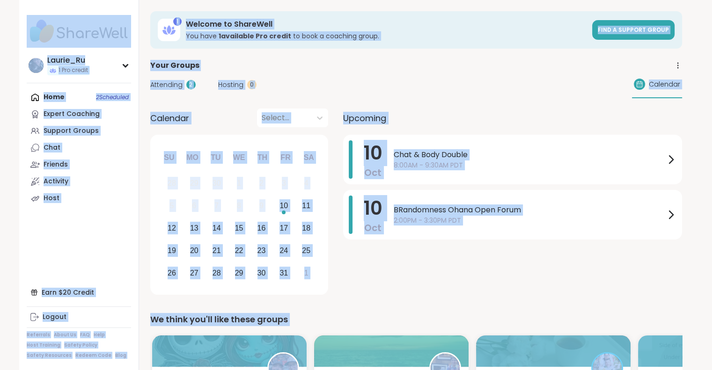
click at [501, 48] on div "1 Welcome to ShareWell You have 1 available Pro credit to book a coaching group…" at bounding box center [416, 29] width 532 height 37
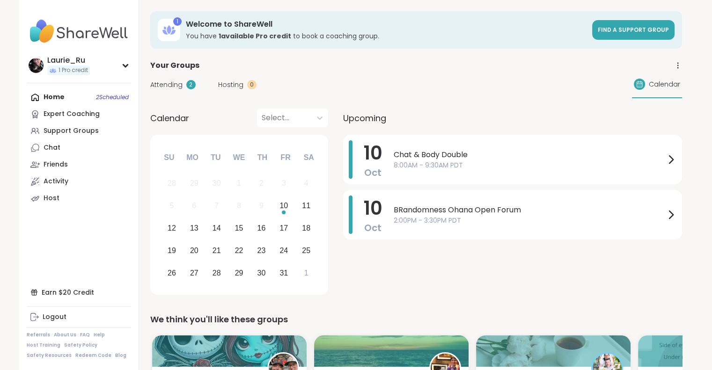
click at [501, 48] on div "1 Welcome to ShareWell You have 1 available Pro credit to book a coaching group…" at bounding box center [416, 29] width 532 height 37
click at [62, 180] on div "Activity" at bounding box center [56, 181] width 25 height 9
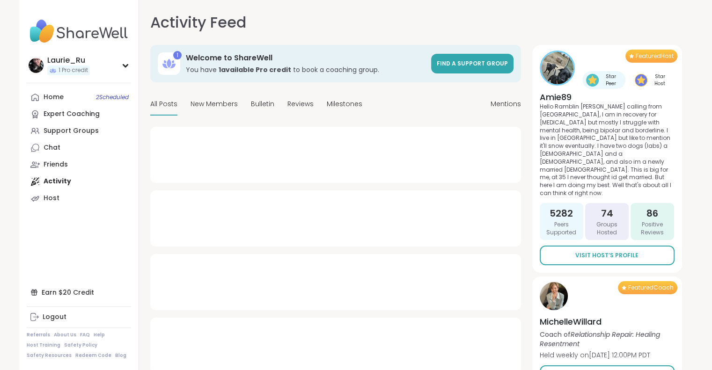
type textarea "*"
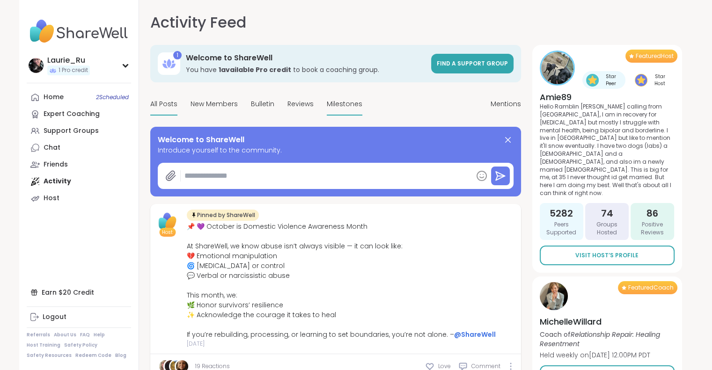
click at [341, 104] on span "Milestones" at bounding box center [345, 104] width 36 height 10
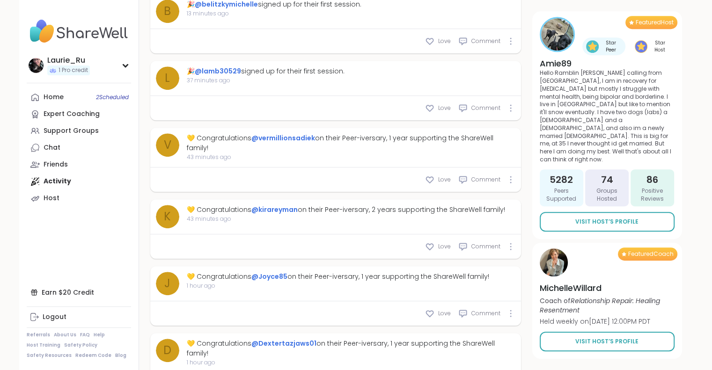
scroll to position [473, 0]
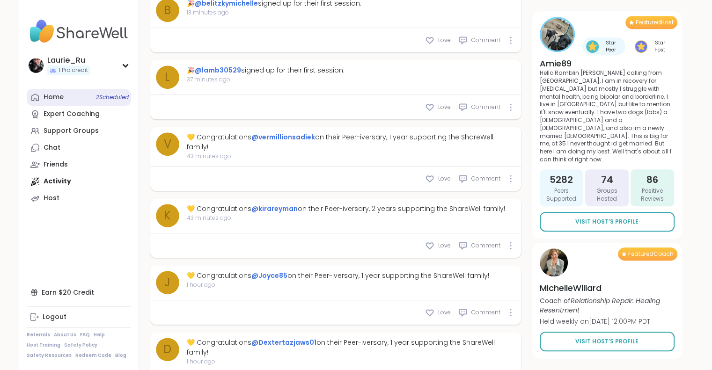
click at [58, 95] on div "Home 2 Scheduled" at bounding box center [54, 97] width 20 height 9
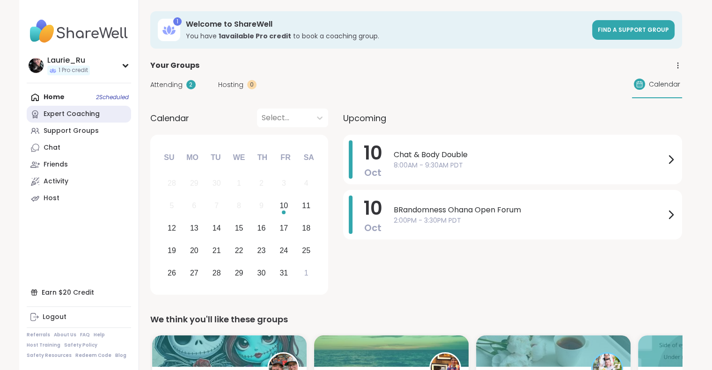
click at [82, 119] on link "Expert Coaching" at bounding box center [79, 114] width 104 height 17
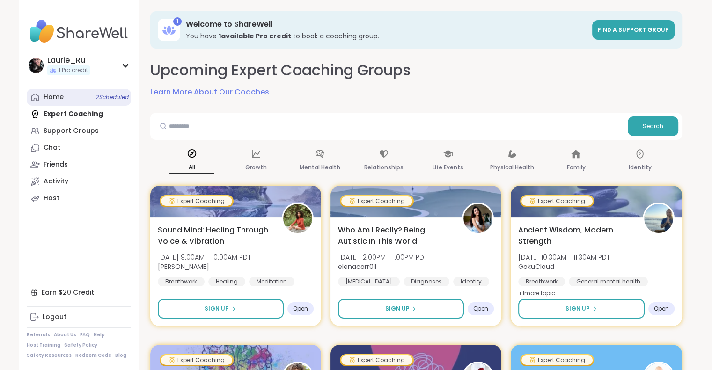
click at [49, 96] on div "Home 2 Scheduled" at bounding box center [54, 97] width 20 height 9
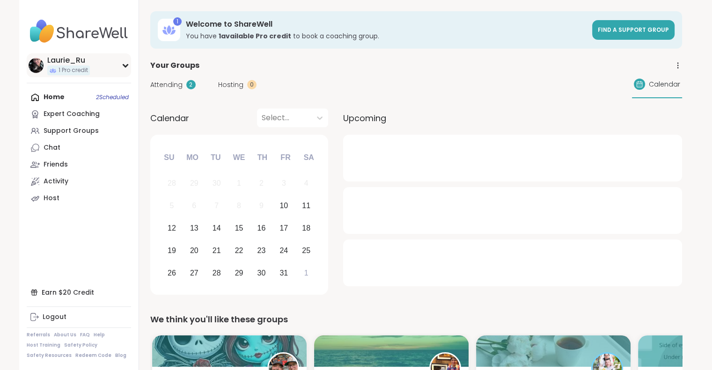
click at [122, 65] on icon at bounding box center [125, 65] width 7 height 5
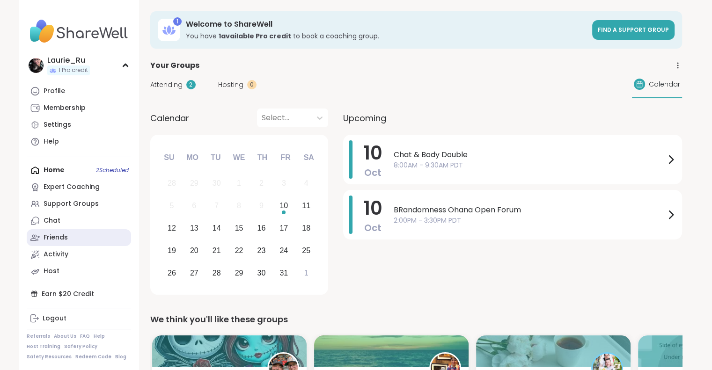
click at [57, 235] on div "Friends" at bounding box center [56, 237] width 24 height 9
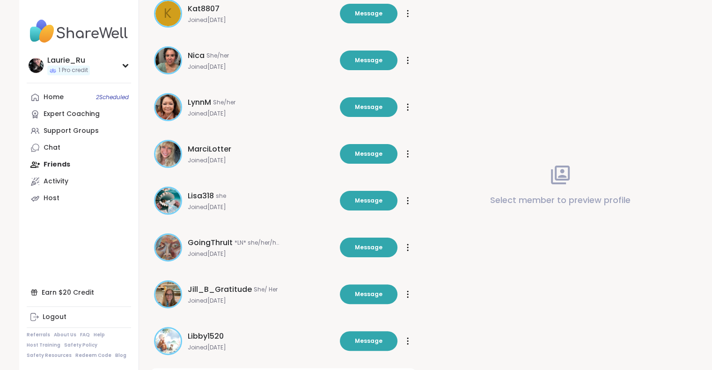
scroll to position [231, 0]
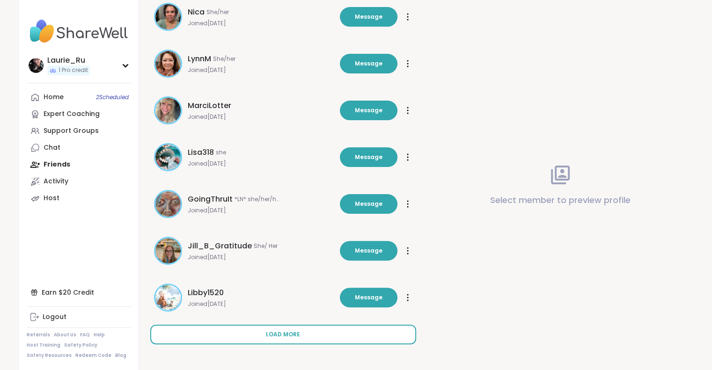
click at [314, 338] on button "Load more" at bounding box center [283, 335] width 266 height 20
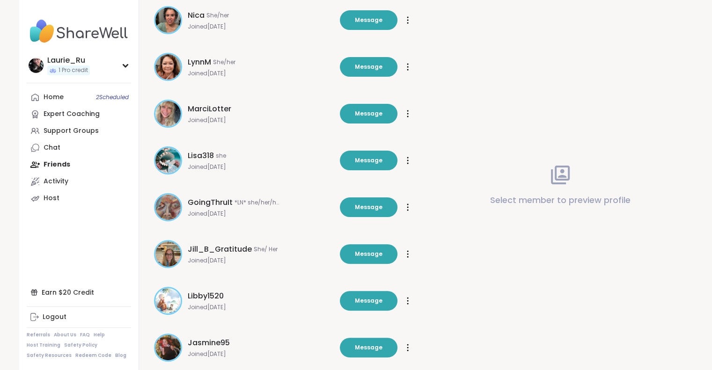
scroll to position [225, 0]
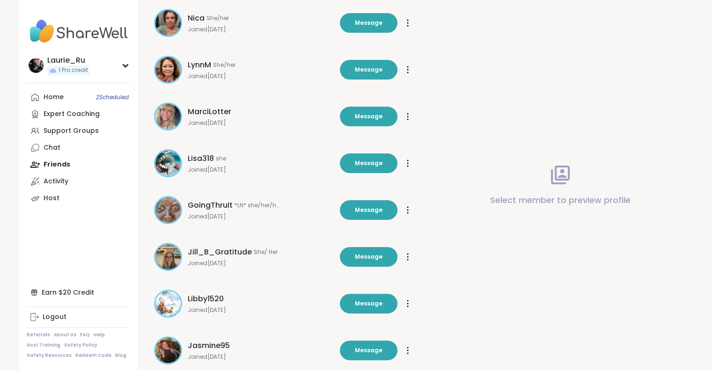
click at [169, 209] on img at bounding box center [167, 209] width 25 height 25
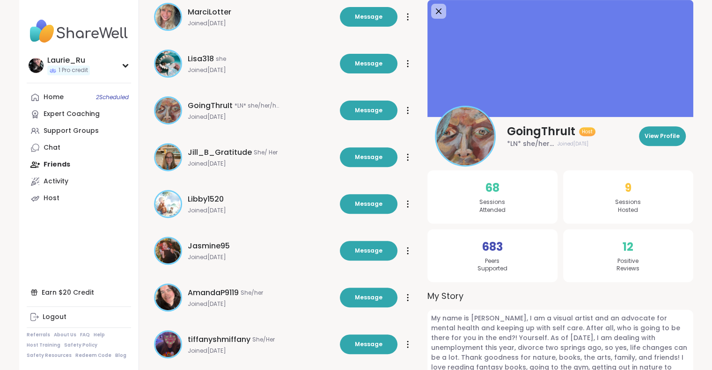
scroll to position [330, 0]
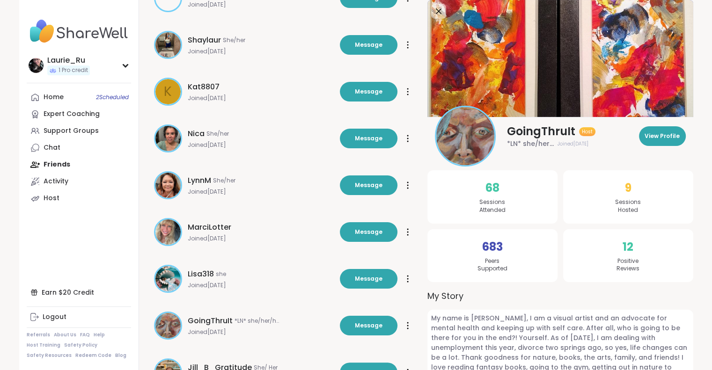
scroll to position [109, 0]
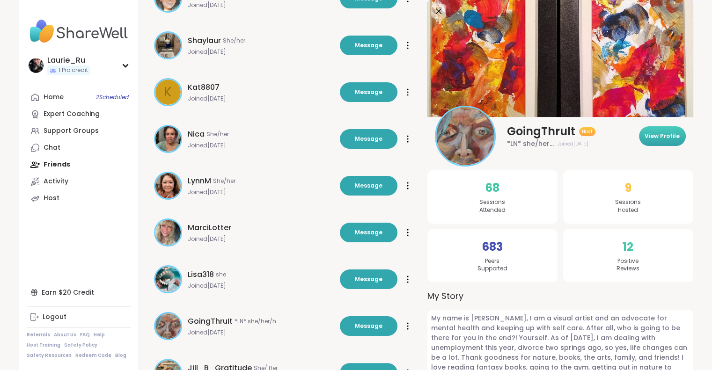
click at [653, 135] on span "View Profile" at bounding box center [661, 136] width 35 height 8
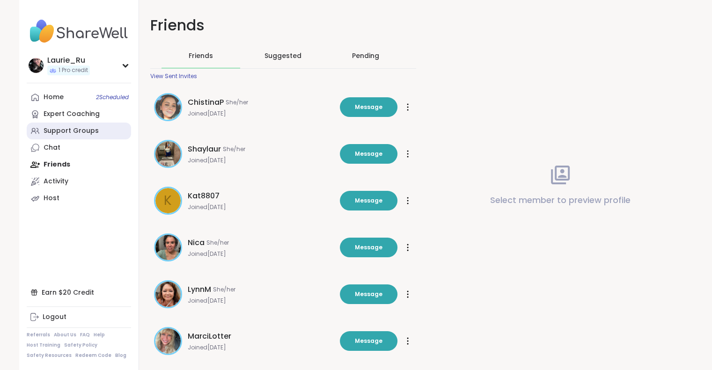
click at [71, 127] on div "Support Groups" at bounding box center [71, 130] width 55 height 9
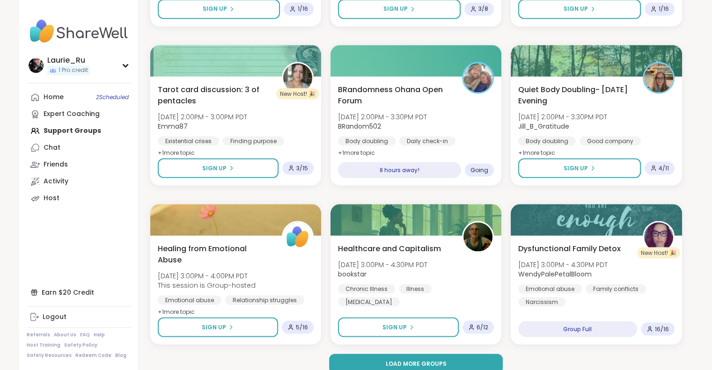
scroll to position [1727, 0]
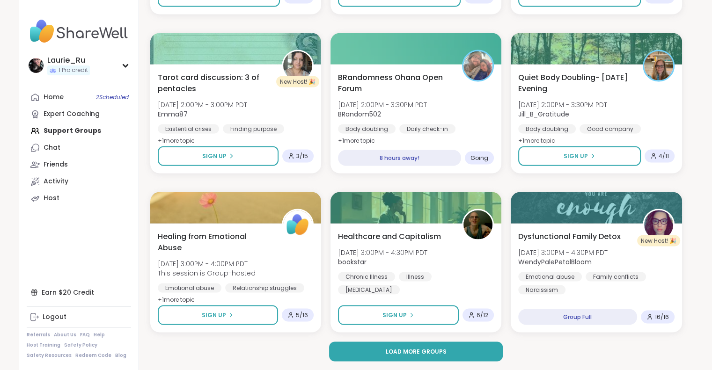
click at [584, 356] on div "Load more groups" at bounding box center [416, 352] width 532 height 20
